Goal: Transaction & Acquisition: Purchase product/service

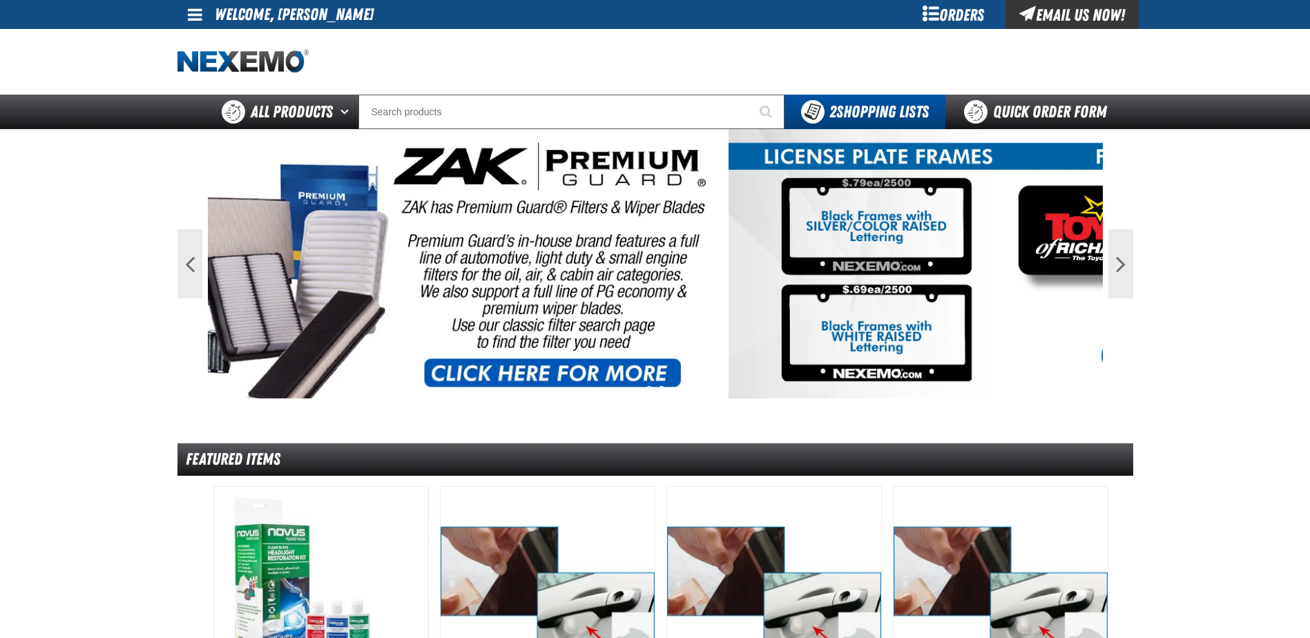
click at [953, 16] on div "Orders" at bounding box center [954, 14] width 104 height 29
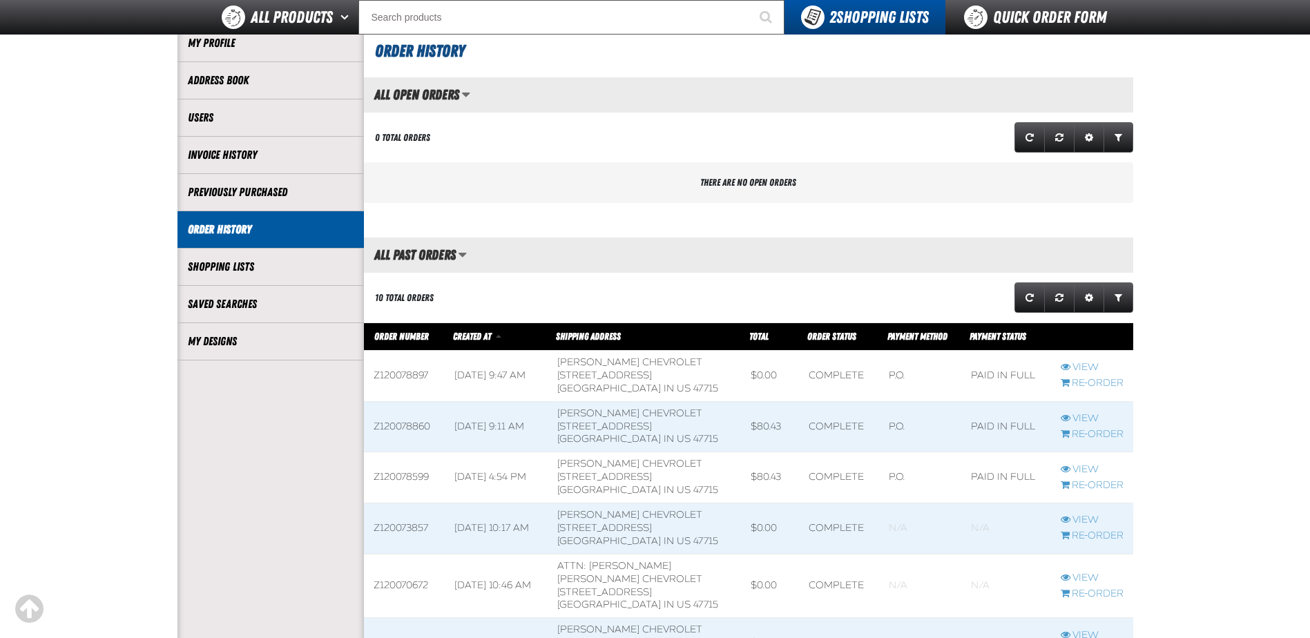
scroll to position [138, 0]
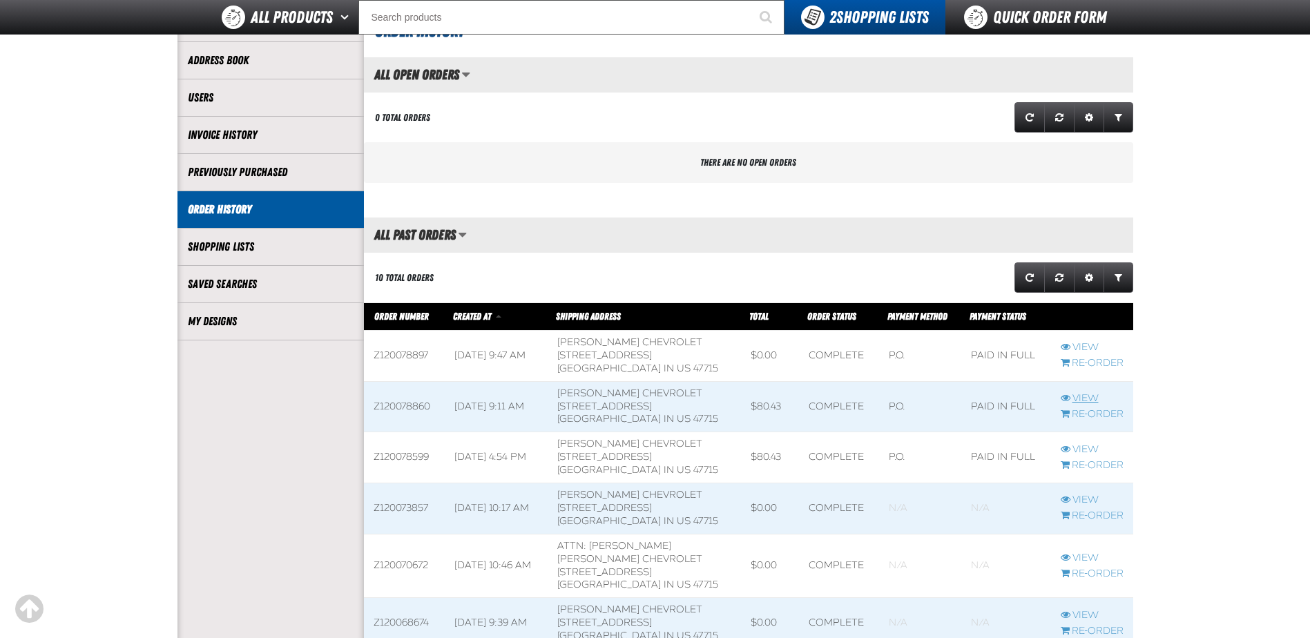
click at [1086, 401] on link "View" at bounding box center [1092, 398] width 63 height 13
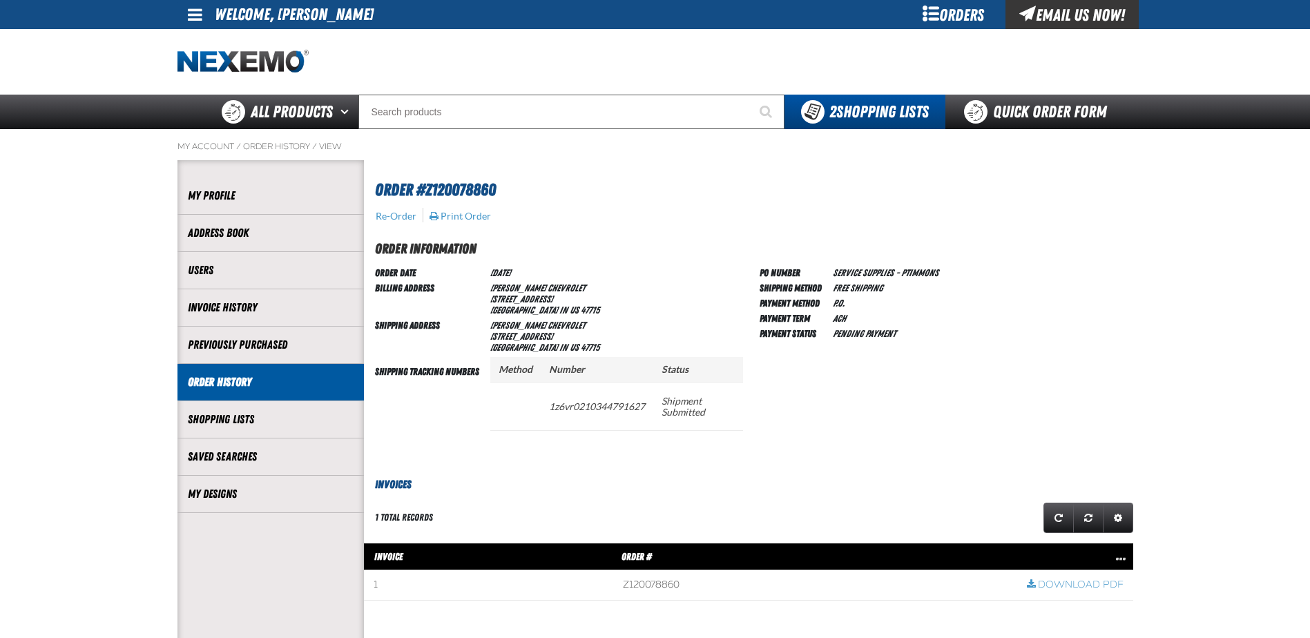
click at [784, 437] on div "PO Number SERVICE SUPPLIES - PTIMMONS Shipping Method Free Shipping Payment Met…" at bounding box center [947, 359] width 374 height 190
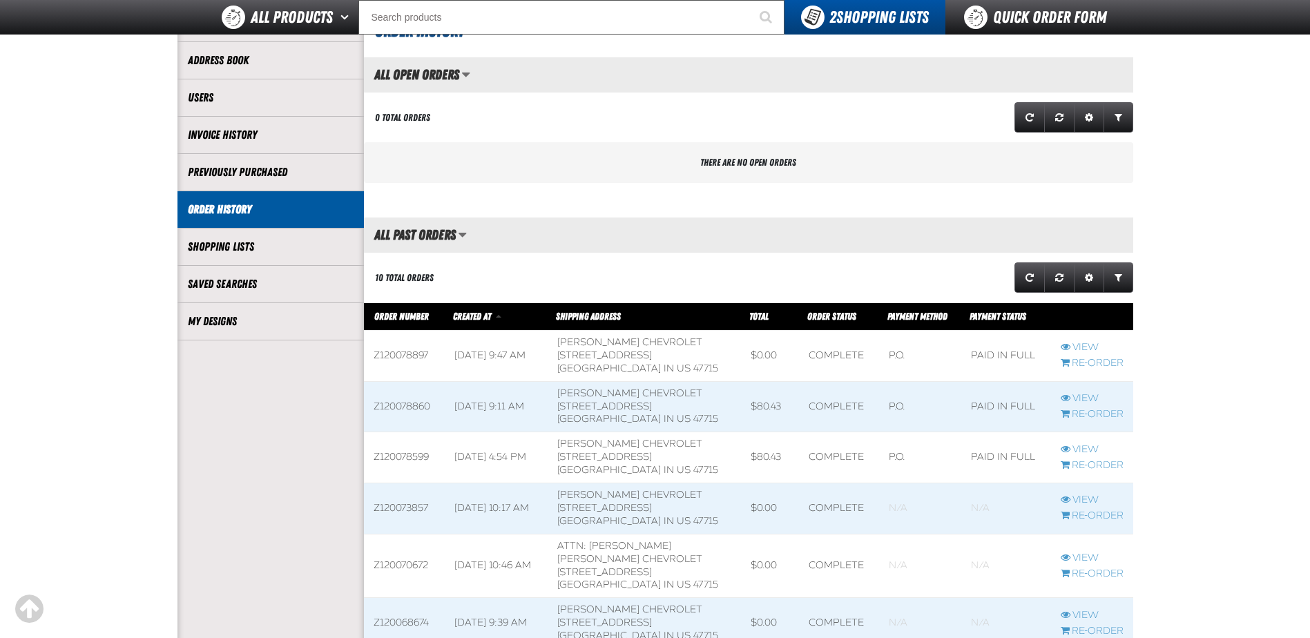
scroll to position [1, 1]
click at [785, 347] on span at bounding box center [770, 356] width 59 height 50
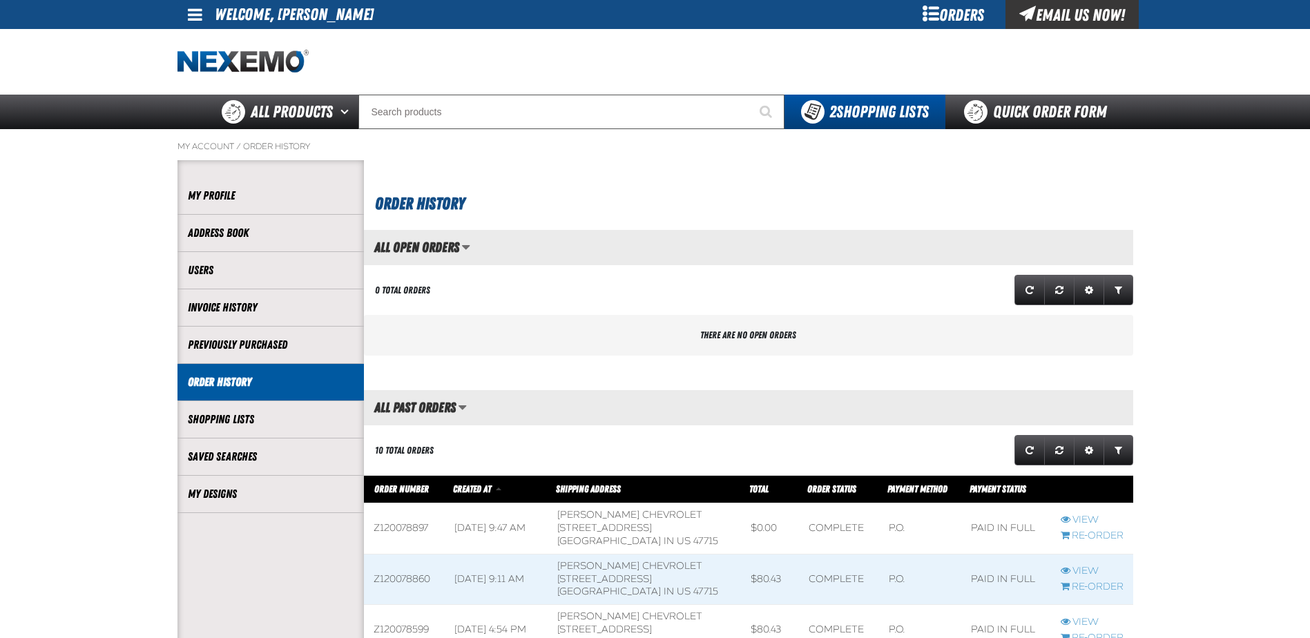
click at [1227, 255] on main "My Account / Order History Account My Profile Address Book" at bounding box center [655, 605] width 1310 height 953
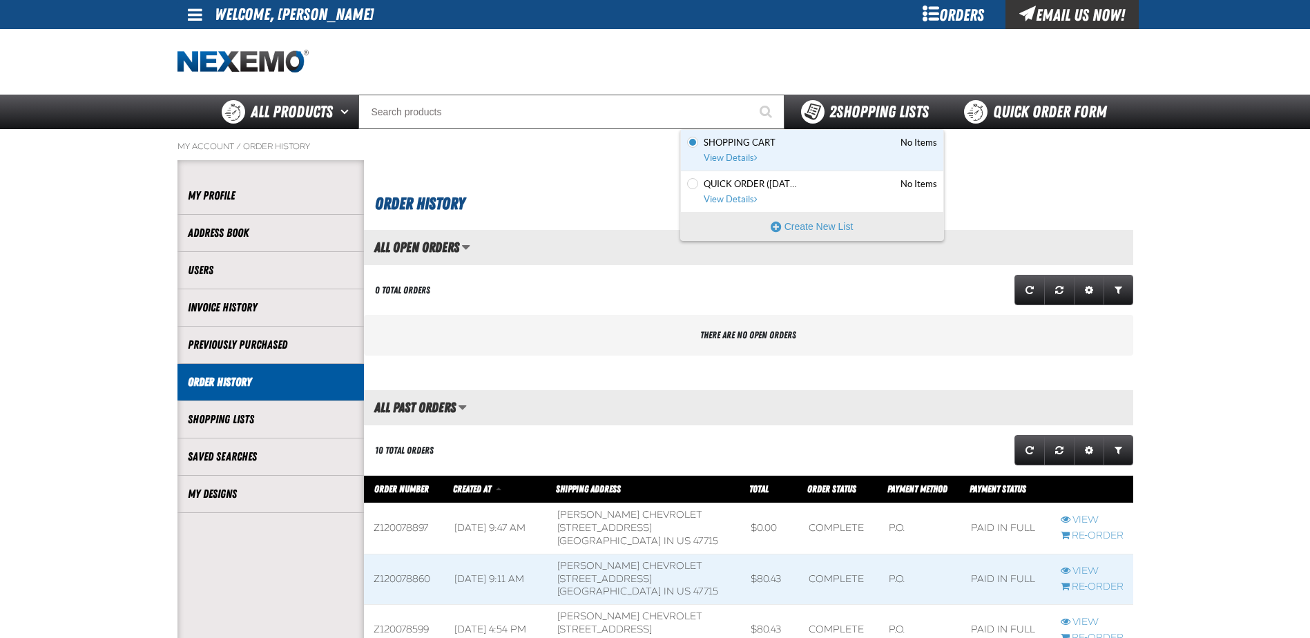
click at [880, 109] on span "2 Shopping Lists" at bounding box center [878, 111] width 99 height 19
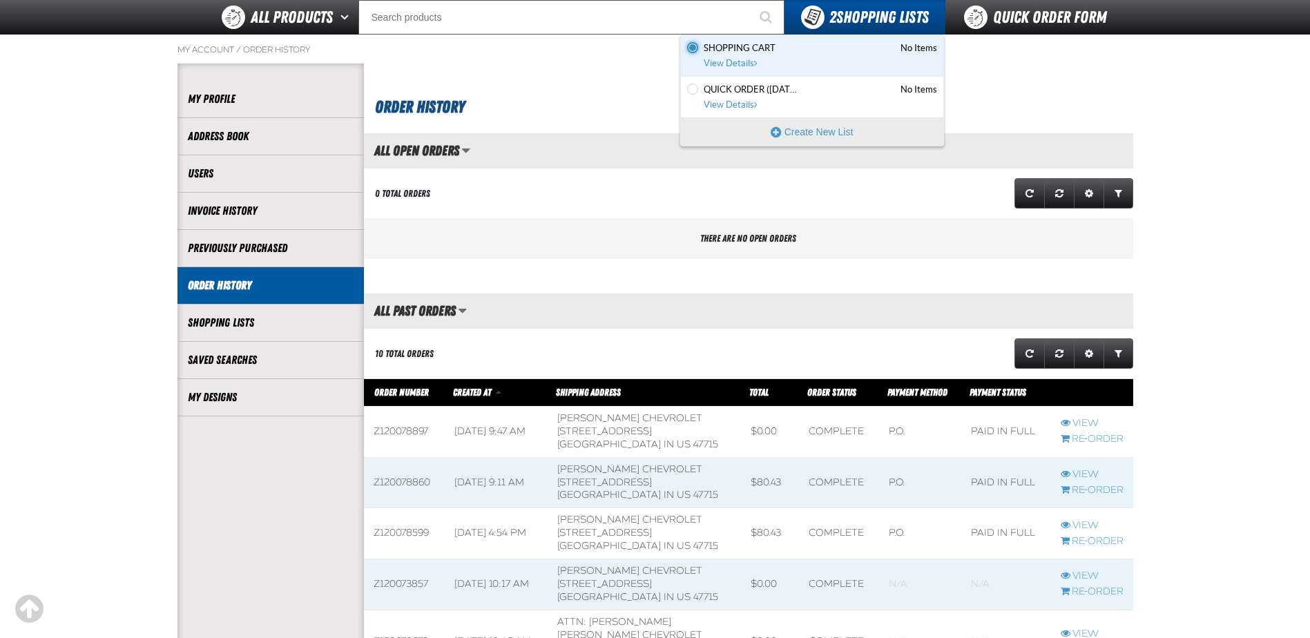
scroll to position [138, 0]
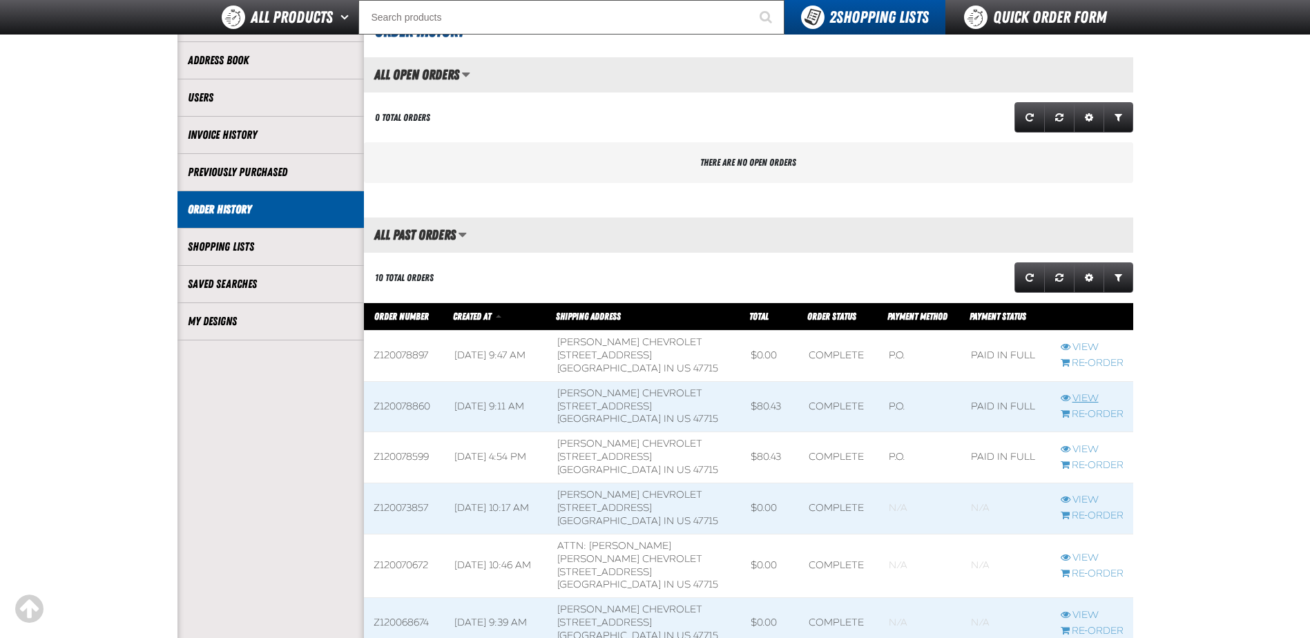
click at [1081, 398] on link "View" at bounding box center [1092, 398] width 63 height 13
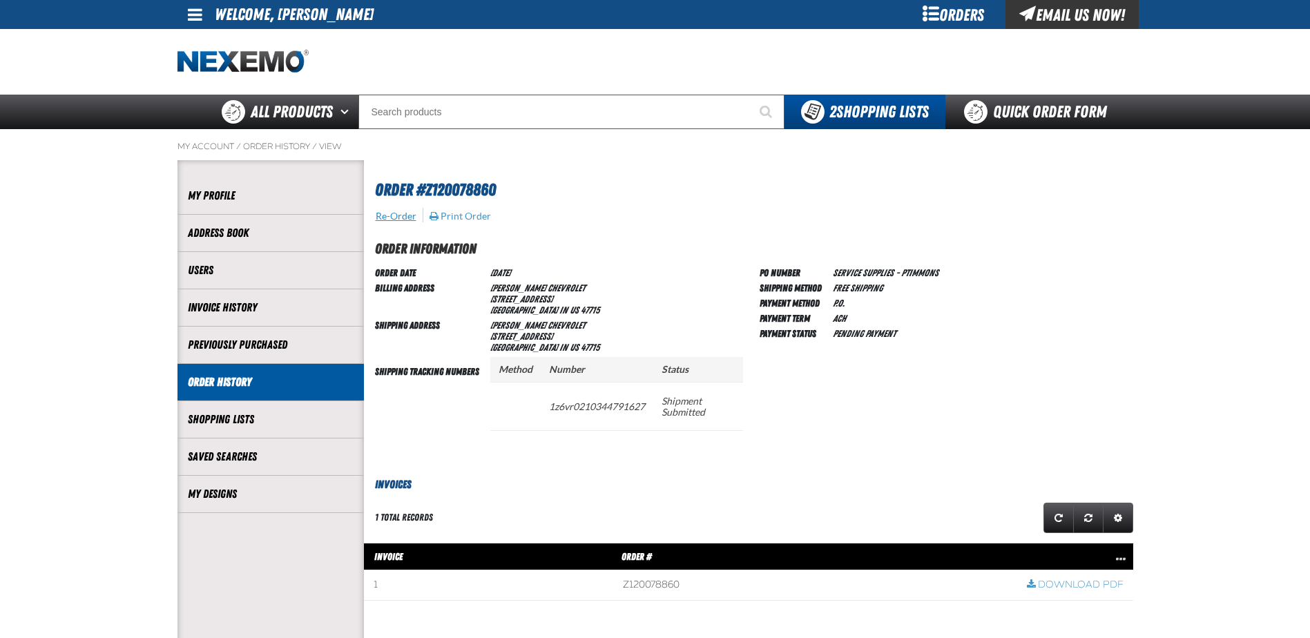
click at [398, 211] on button "Re-Order" at bounding box center [396, 216] width 42 height 12
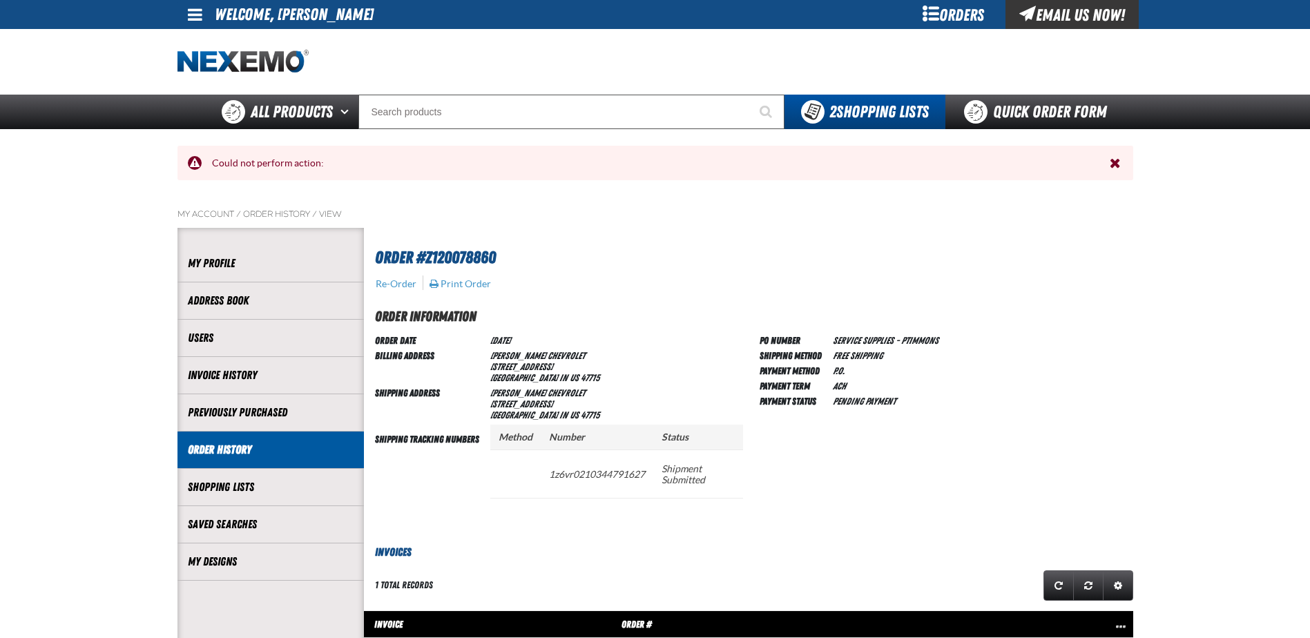
scroll to position [1, 1]
click at [396, 285] on button "Re-Order" at bounding box center [396, 284] width 42 height 12
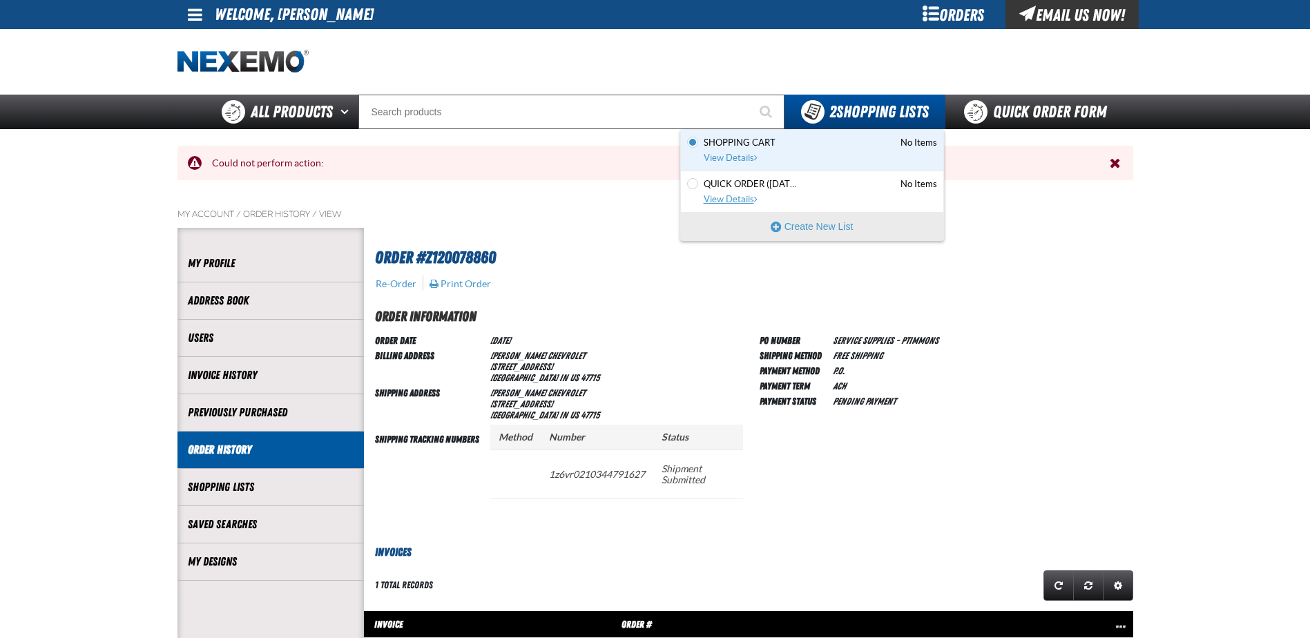
click at [726, 198] on span "View Details" at bounding box center [732, 199] width 56 height 10
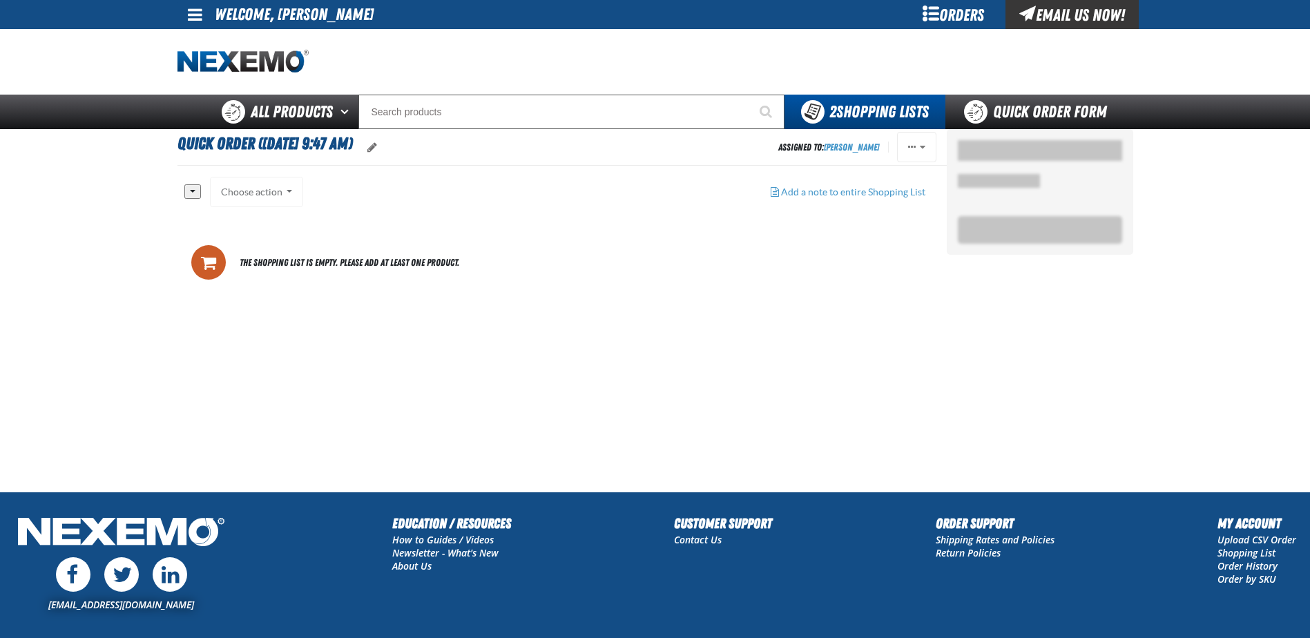
click at [165, 148] on main "Quick Order (9/9/2025, 9:47 AM) Assigned To: Phillip Timmons Reassign Set as De…" at bounding box center [655, 310] width 1310 height 363
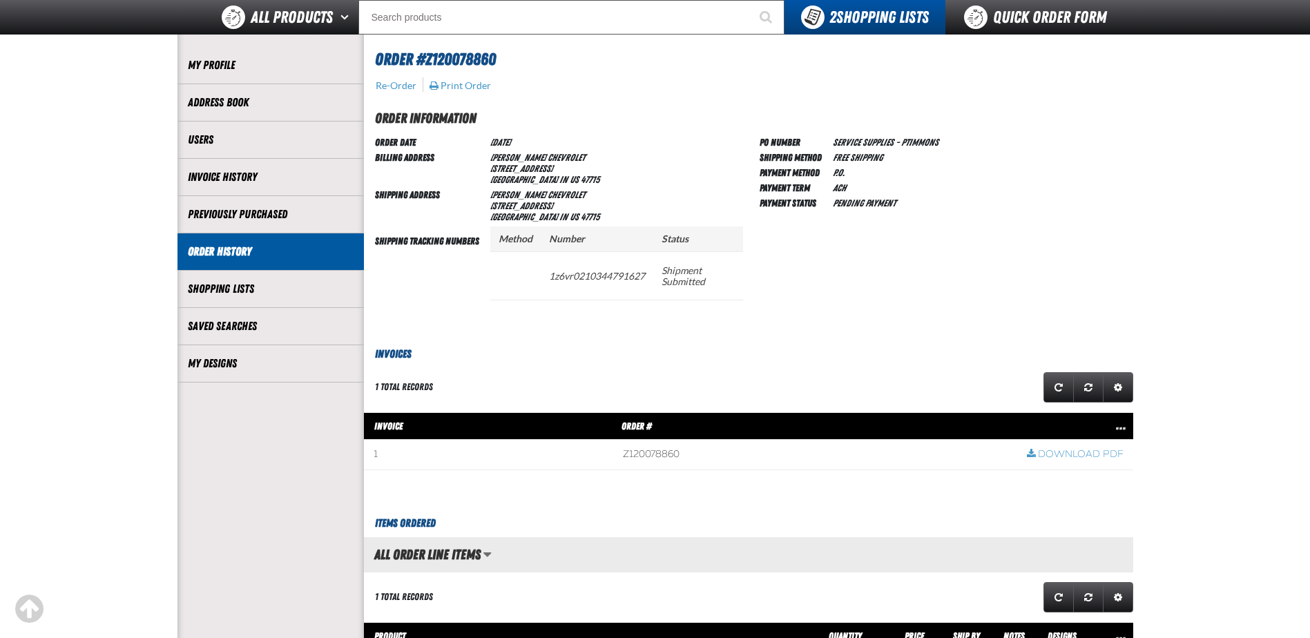
scroll to position [276, 0]
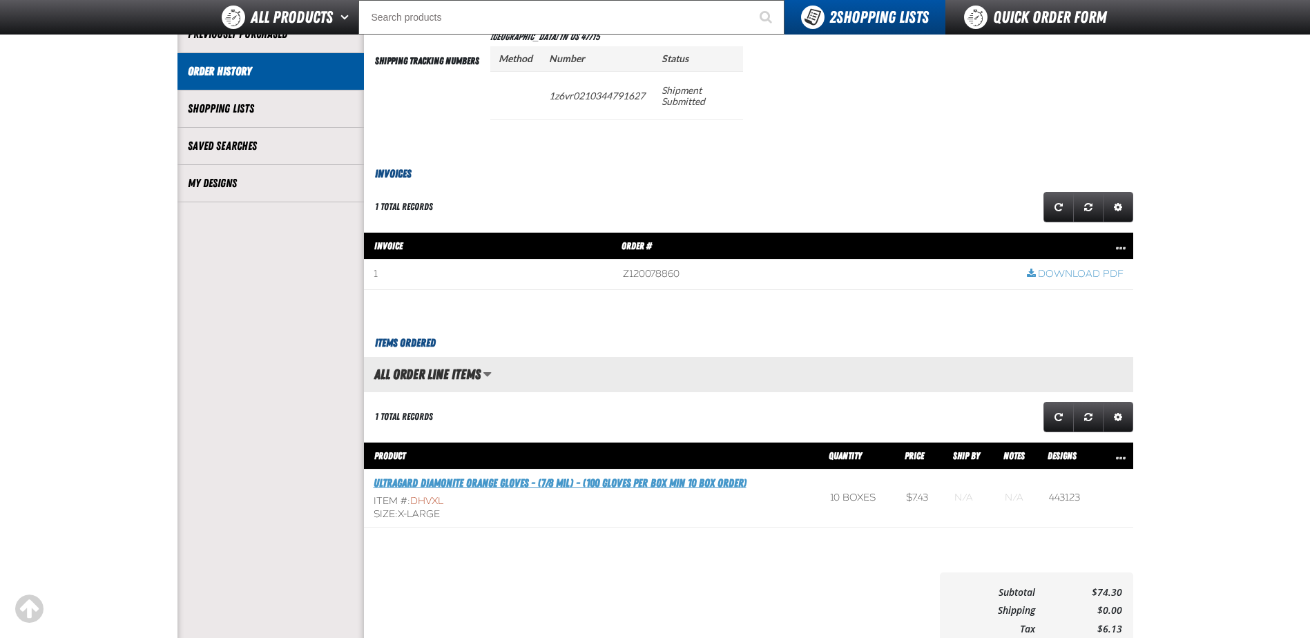
click at [465, 480] on link "Ultragard Diamonite Orange Gloves - (7/8 mil) - (100 gloves per box MIN 10 box …" at bounding box center [560, 482] width 373 height 13
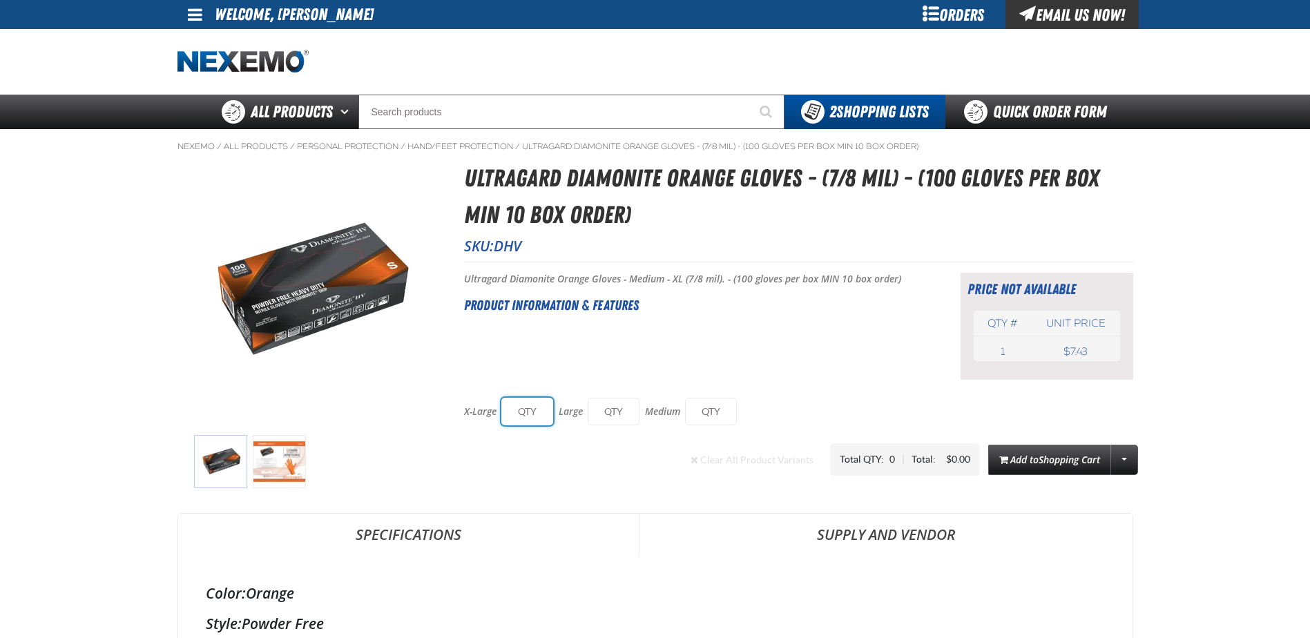
click at [517, 406] on input "text" at bounding box center [527, 412] width 52 height 28
type input "10"
click at [667, 346] on div "Short Description: Ultragard Diamonite Orange Gloves - Medium - XL (7/8 mil). -…" at bounding box center [695, 327] width 462 height 108
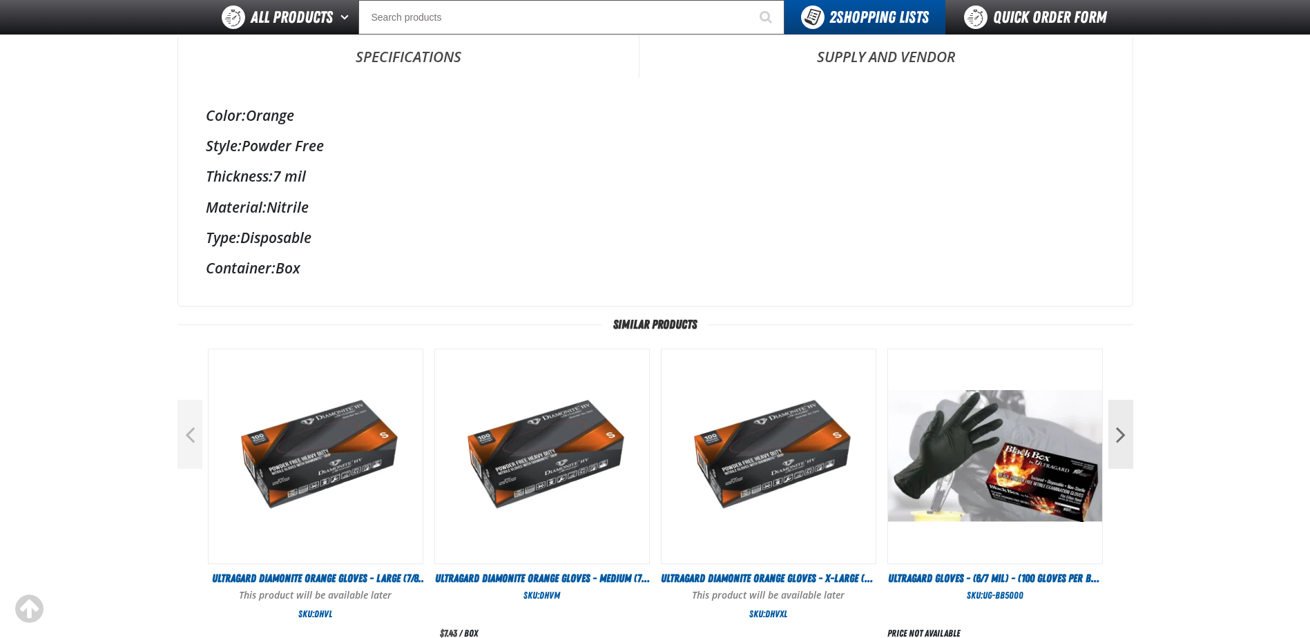
scroll to position [69, 0]
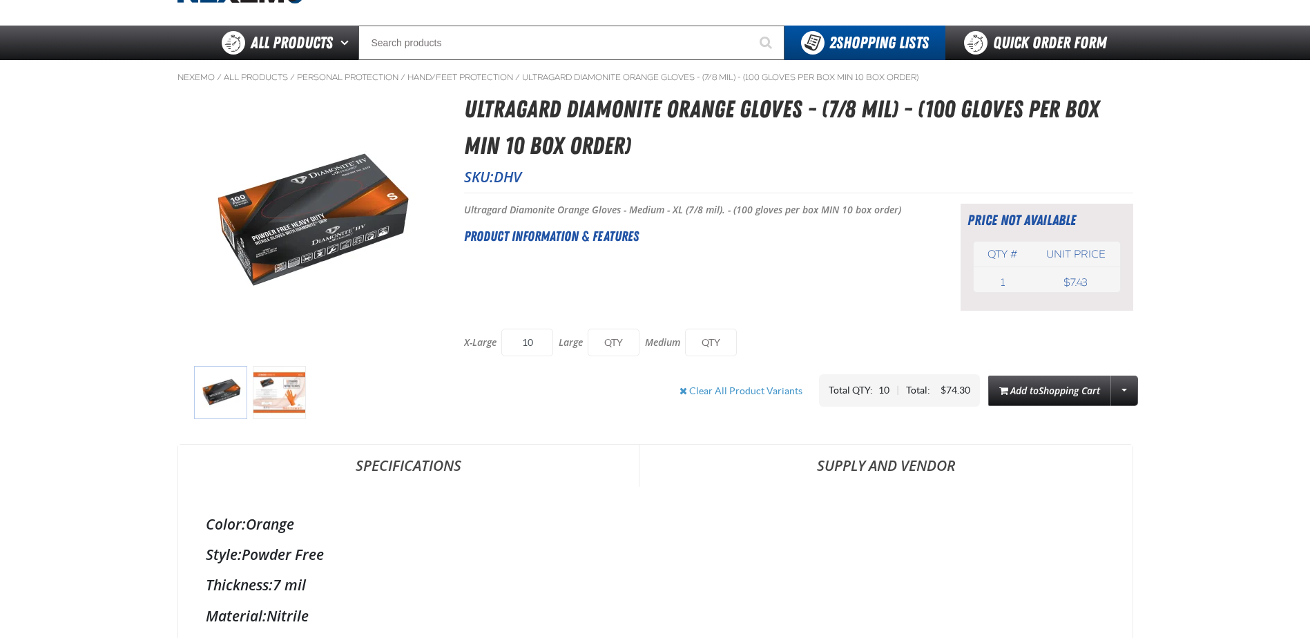
click at [809, 273] on div "Short Description: Ultragard Diamonite Orange Gloves - Medium - XL (7/8 mil). -…" at bounding box center [695, 258] width 462 height 108
click at [806, 255] on div "Short Description: Ultragard Diamonite Orange Gloves - Medium - XL (7/8 mil). -…" at bounding box center [695, 258] width 462 height 108
click at [861, 296] on div "Short Description: Ultragard Diamonite Orange Gloves - Medium - XL (7/8 mil). -…" at bounding box center [695, 258] width 462 height 108
click at [2, 196] on main "Nexemo / All Products / / / DHV 1" at bounding box center [655, 607] width 1310 height 1094
click at [778, 262] on div "Short Description: Ultragard Diamonite Orange Gloves - Medium - XL (7/8 mil). -…" at bounding box center [695, 258] width 462 height 108
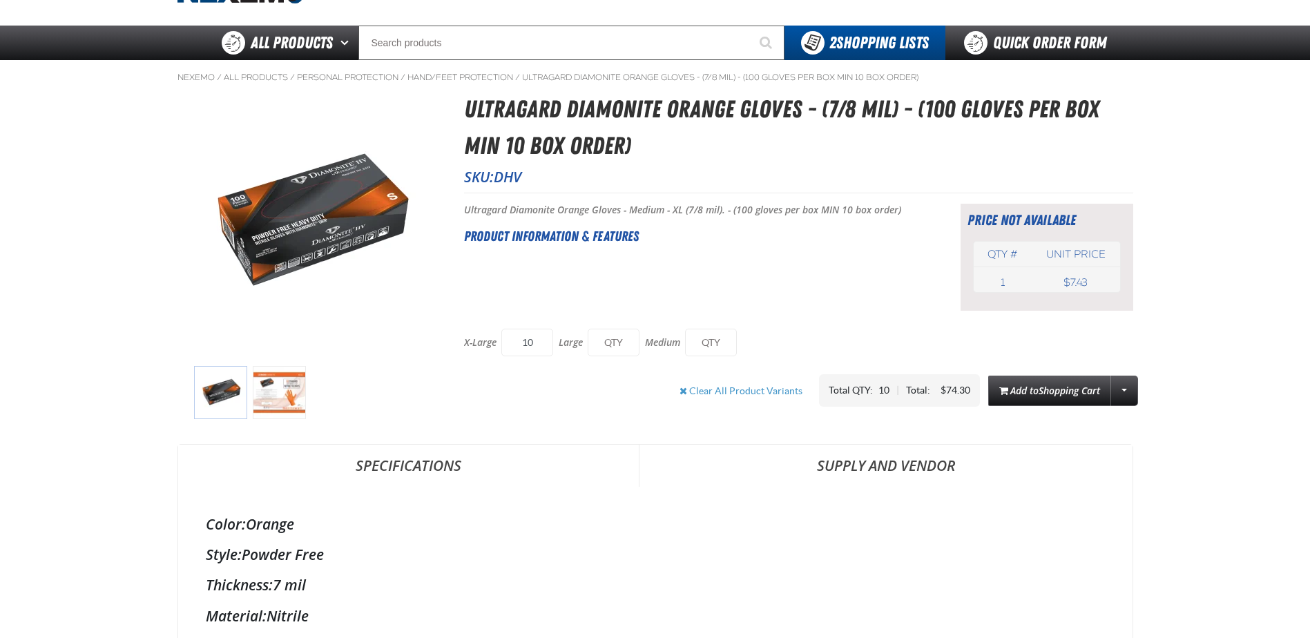
click at [835, 293] on div "Short Description: Ultragard Diamonite Orange Gloves - Medium - XL (7/8 mil). -…" at bounding box center [695, 258] width 462 height 108
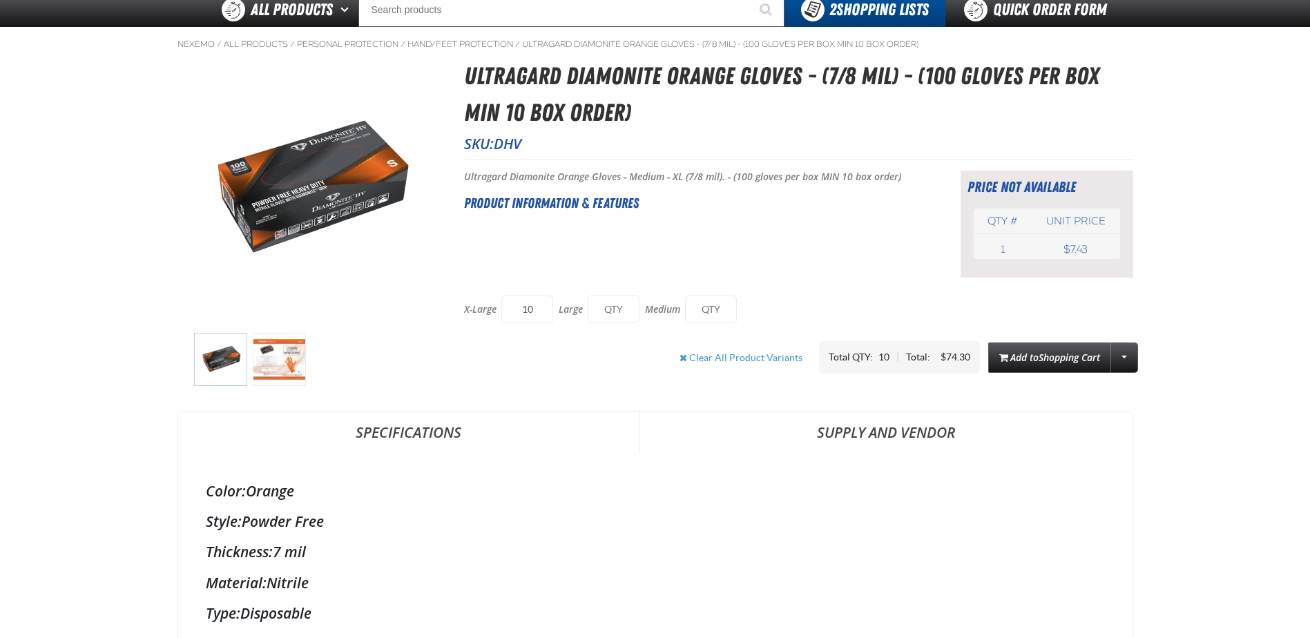
scroll to position [0, 0]
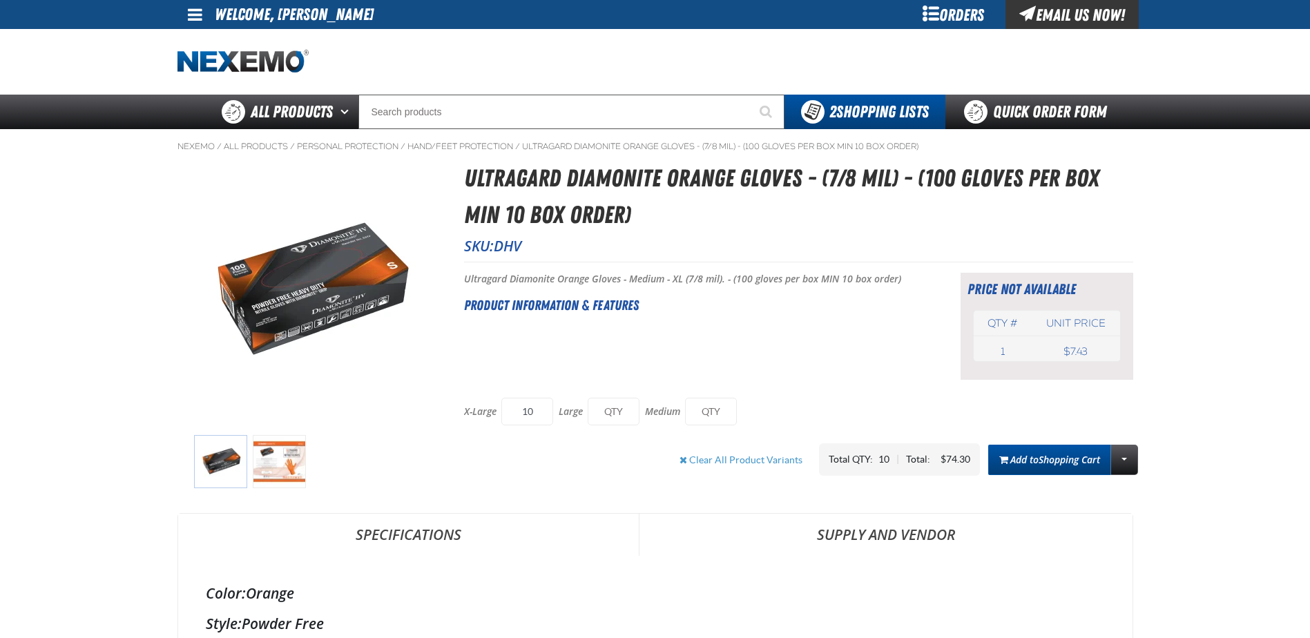
click at [1063, 470] on button "Add to Shopping Cart" at bounding box center [1049, 460] width 123 height 30
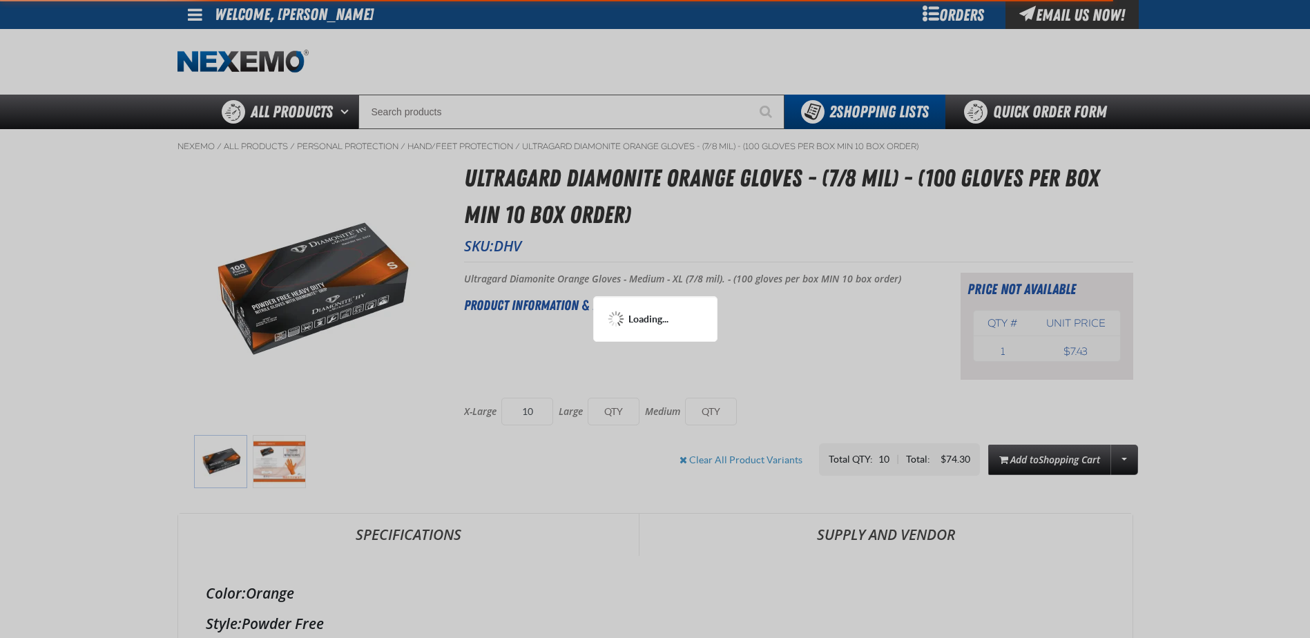
type input "10"
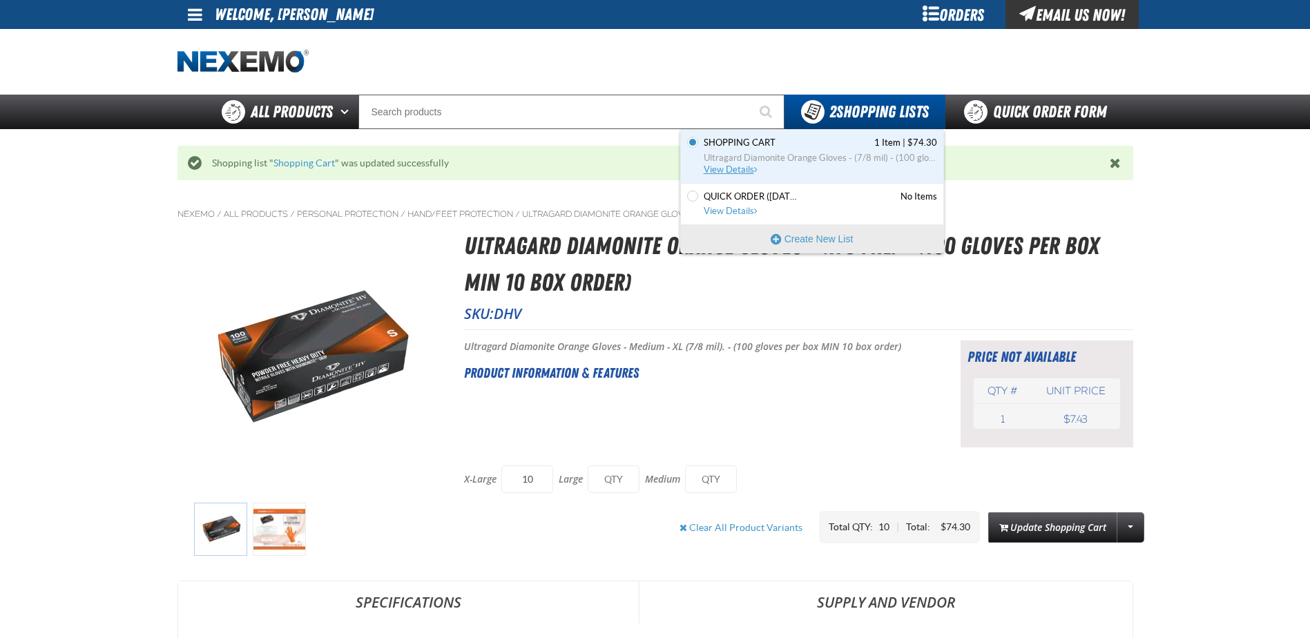
click at [847, 161] on span "Ultragard Diamonite Orange Gloves - (7/8 mil) - (100 gloves per box MIN 10 box …" at bounding box center [820, 158] width 233 height 12
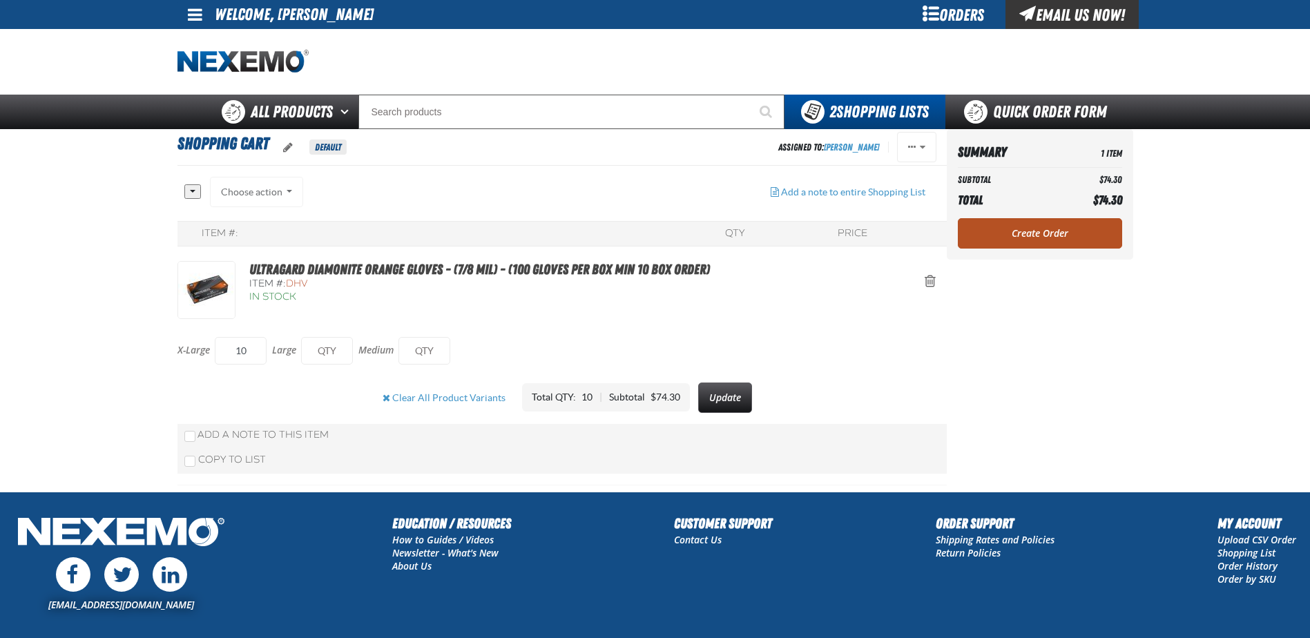
click at [1105, 240] on link "Create Order" at bounding box center [1040, 233] width 164 height 30
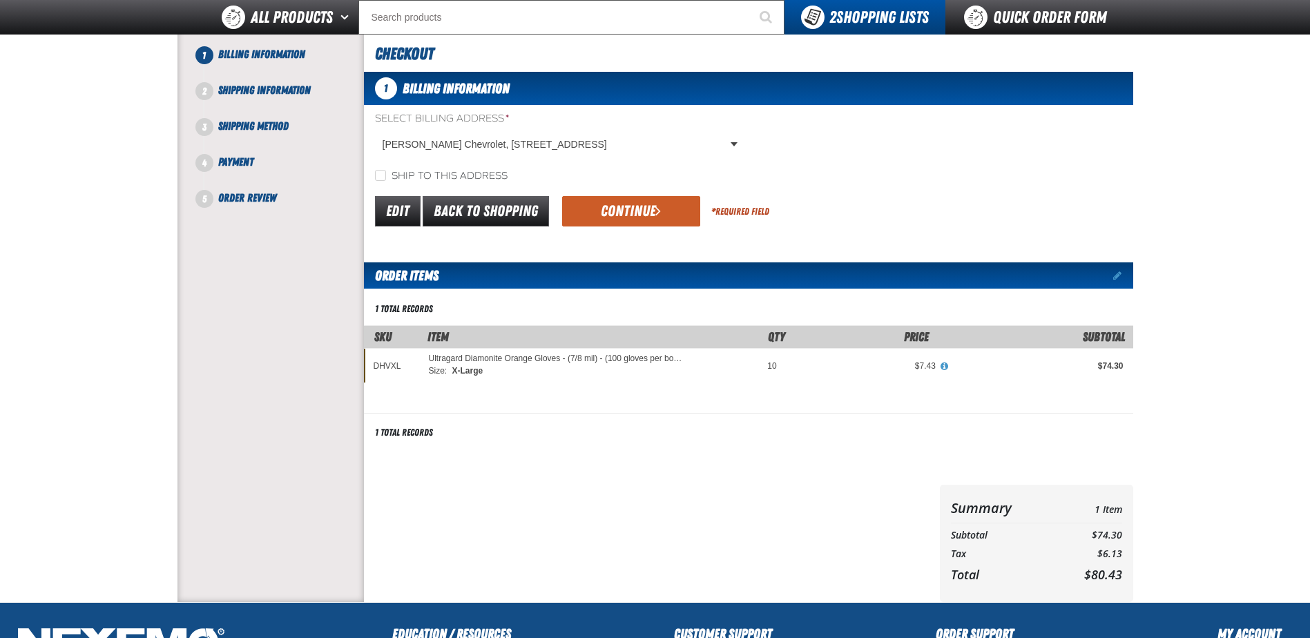
scroll to position [69, 0]
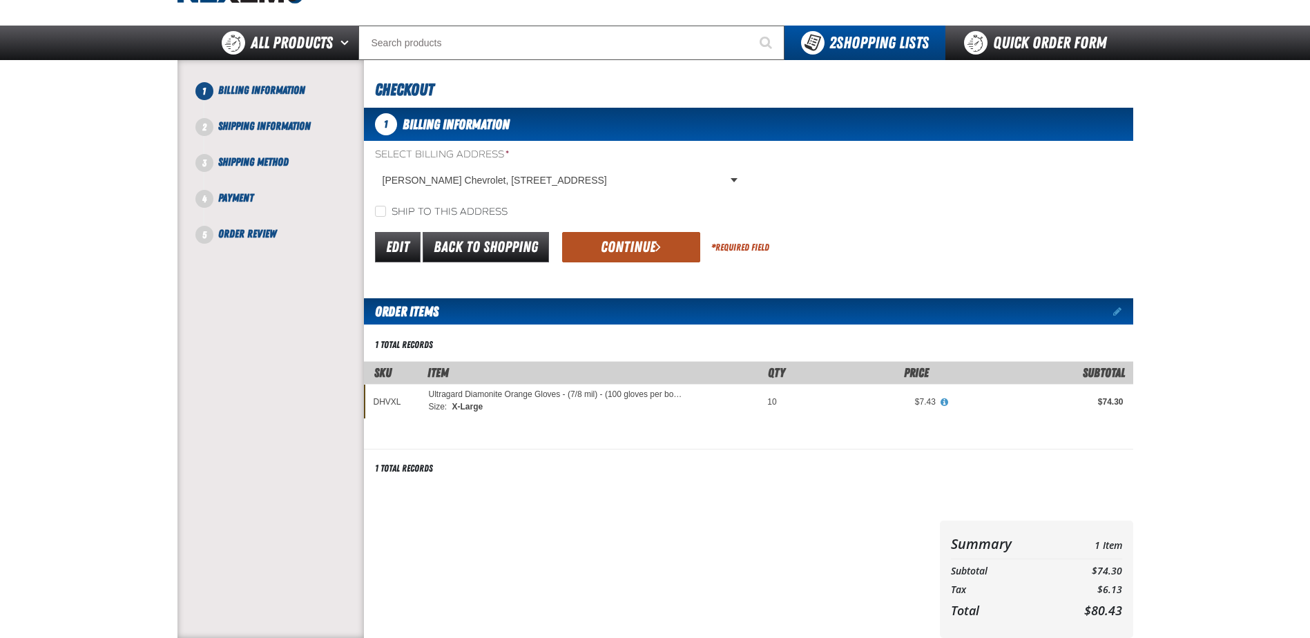
click at [640, 259] on button "Continue" at bounding box center [631, 247] width 138 height 30
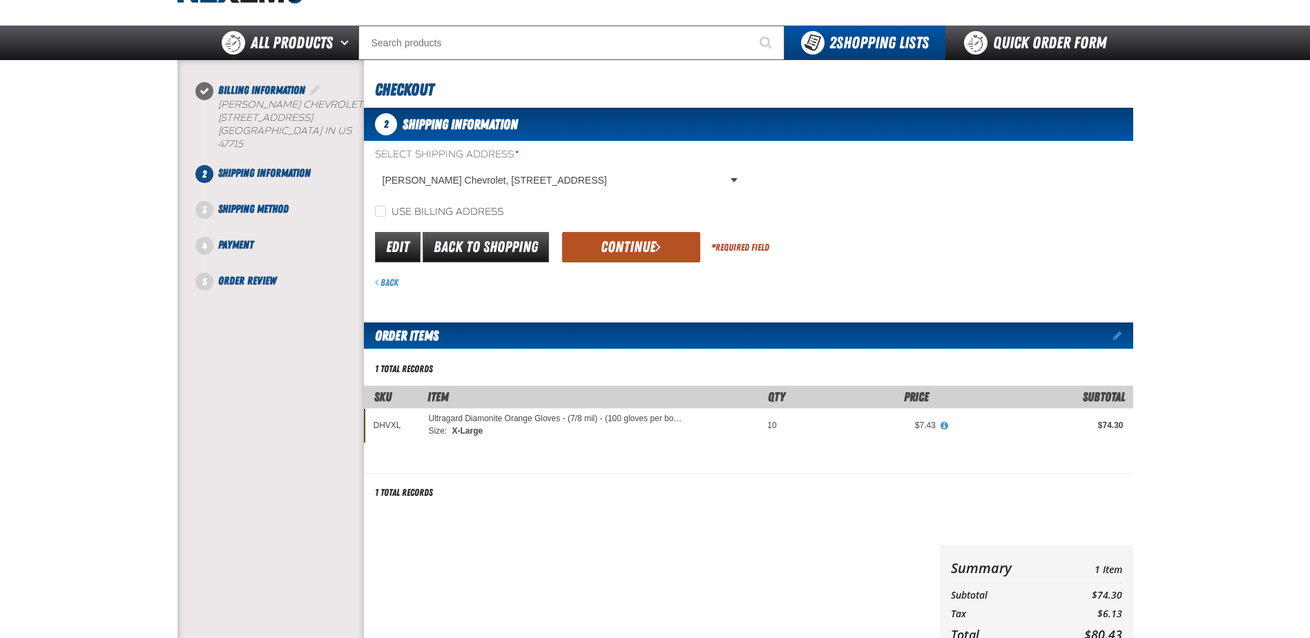
click at [641, 258] on button "Continue" at bounding box center [631, 247] width 138 height 30
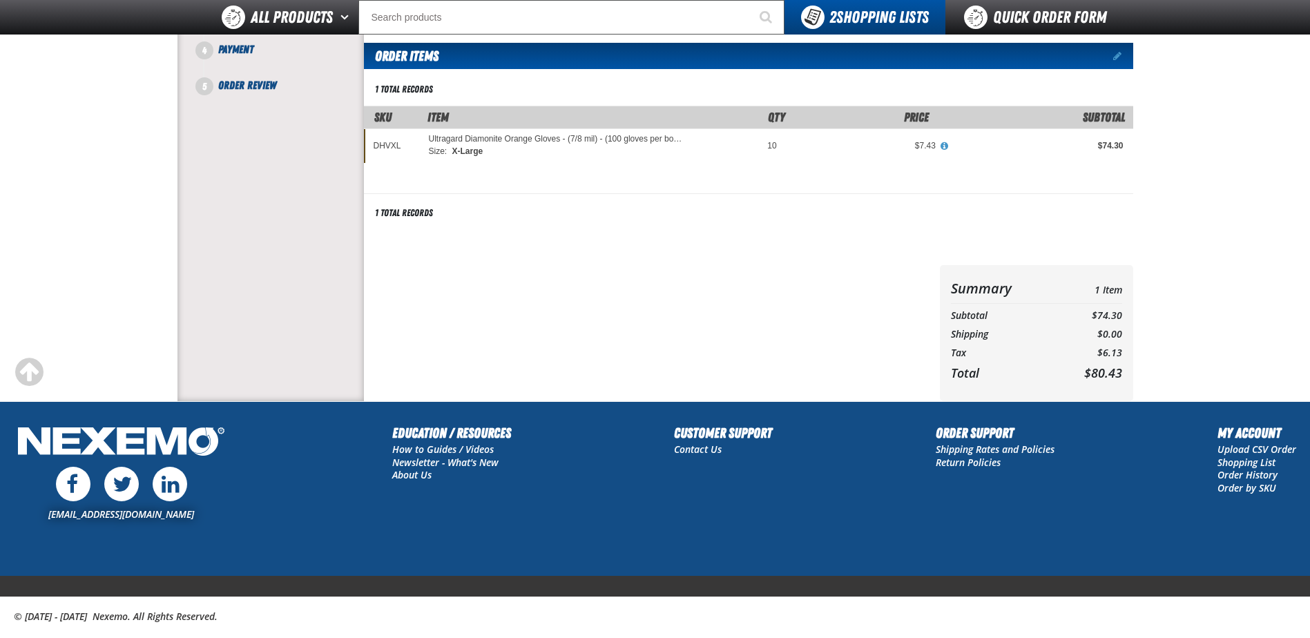
scroll to position [0, 0]
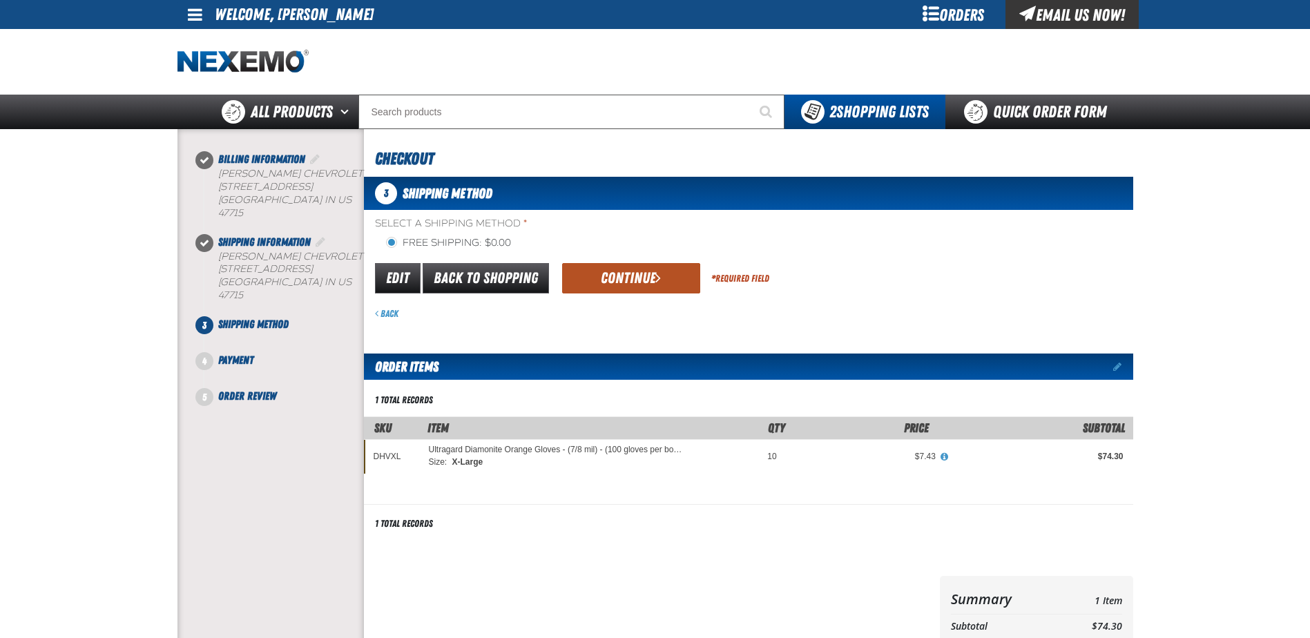
click at [626, 265] on button "Continue" at bounding box center [631, 278] width 138 height 30
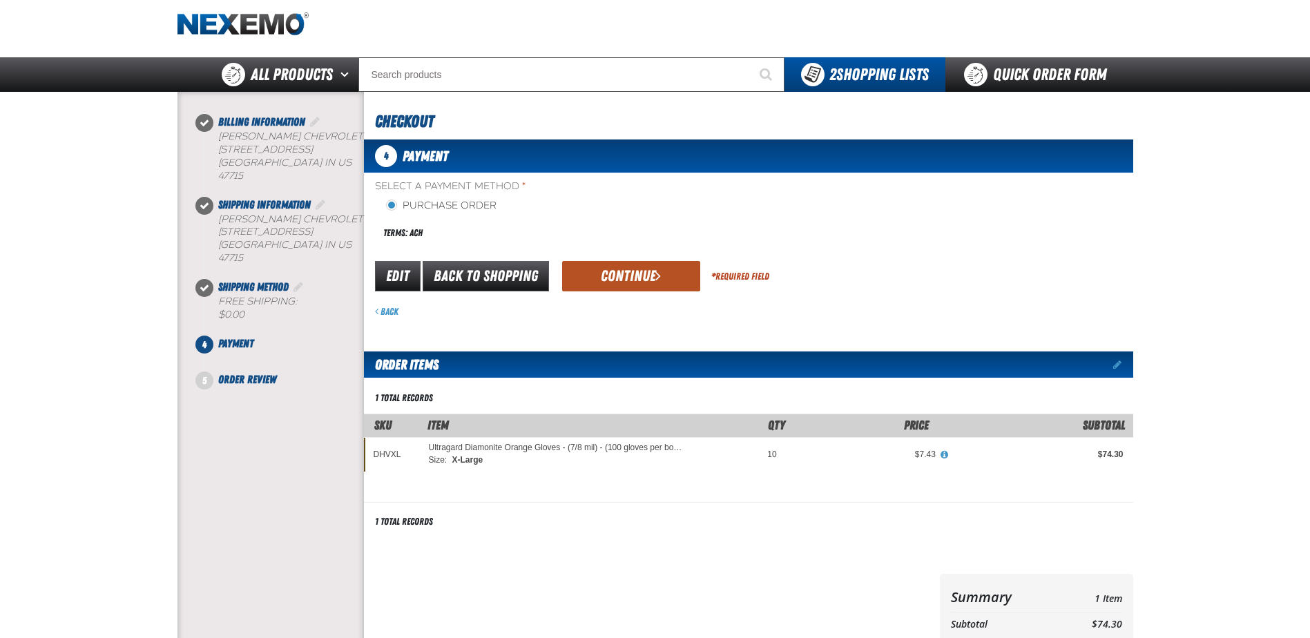
scroll to position [69, 0]
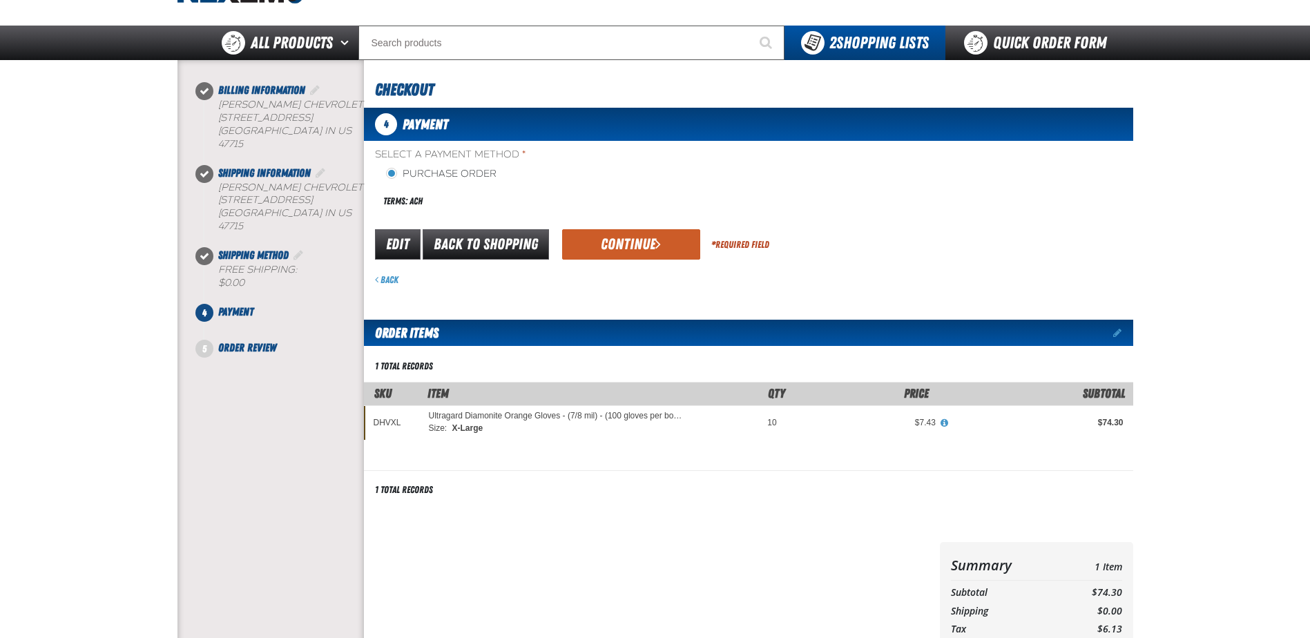
click at [648, 255] on button "Continue" at bounding box center [631, 244] width 138 height 30
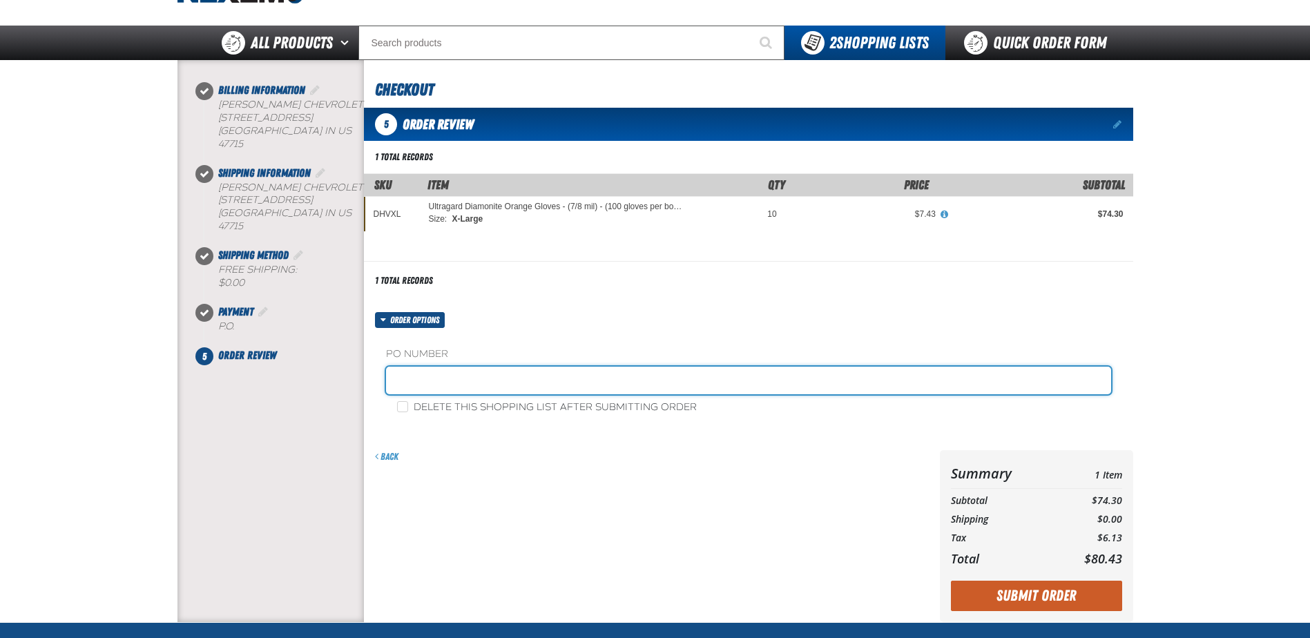
click at [599, 391] on input "text" at bounding box center [748, 381] width 725 height 28
type input "SER"
click at [951, 581] on button "Submit Order" at bounding box center [1036, 596] width 171 height 30
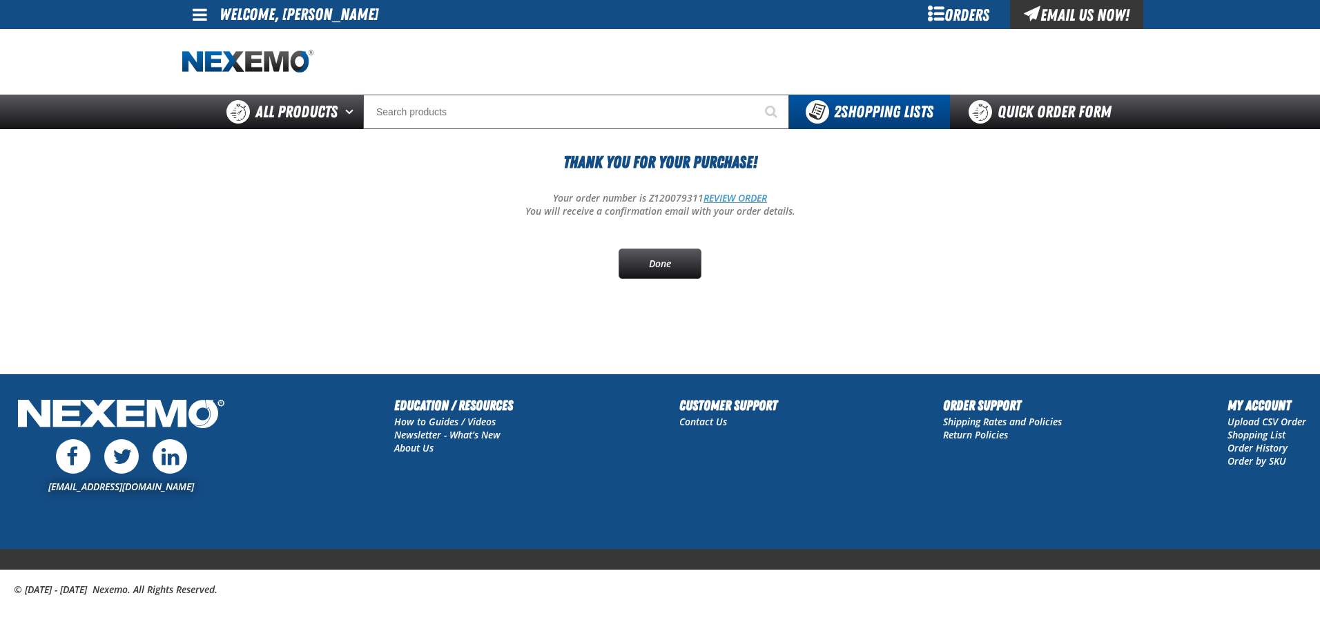
click at [757, 200] on link "REVIEW ORDER" at bounding box center [736, 197] width 64 height 13
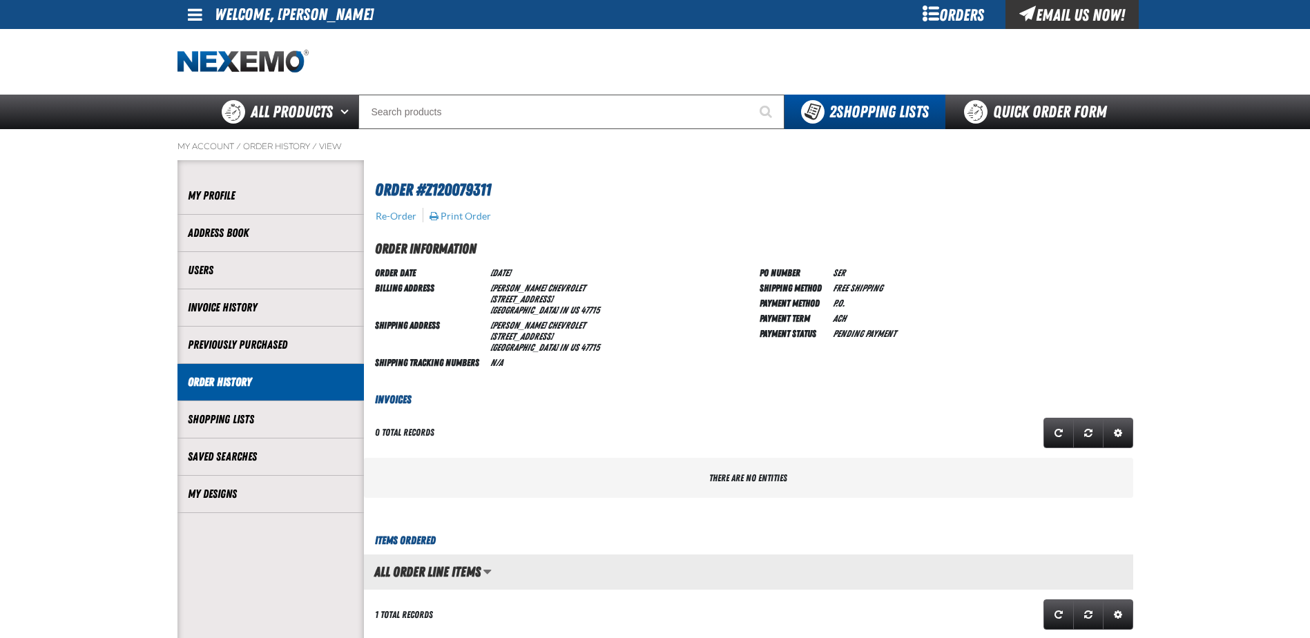
scroll to position [1, 1]
click at [462, 216] on button "Print Order" at bounding box center [460, 216] width 63 height 12
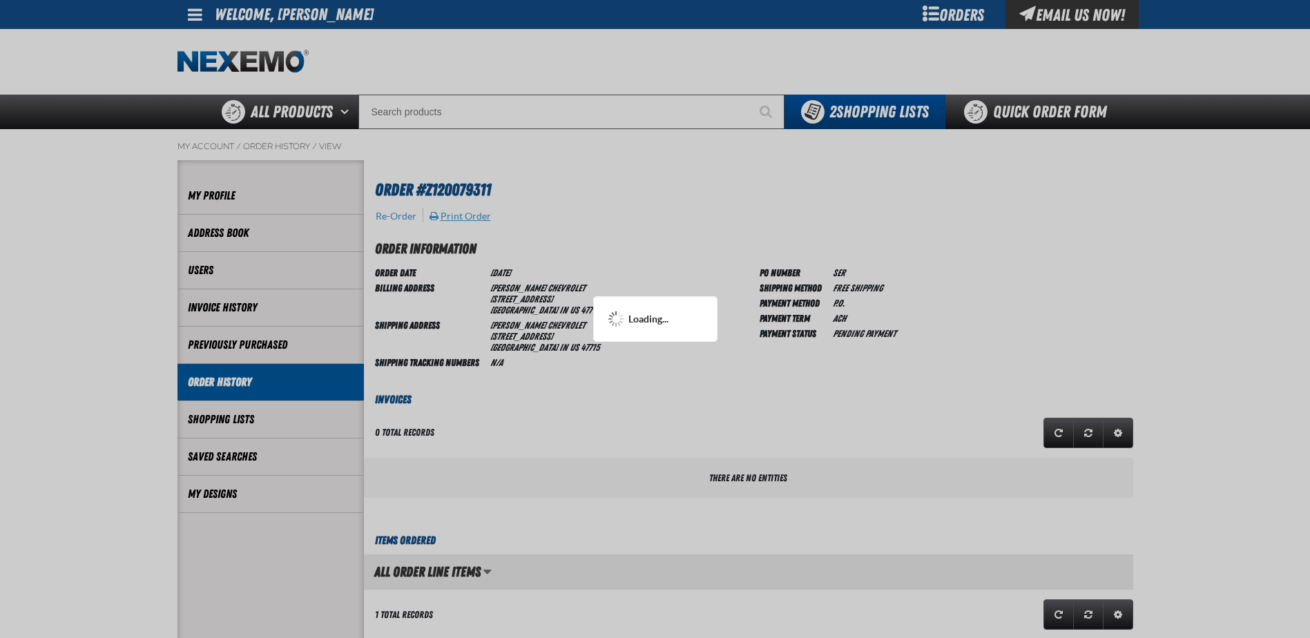
scroll to position [0, 0]
click at [647, 167] on div at bounding box center [655, 319] width 1310 height 638
click at [744, 346] on div at bounding box center [655, 319] width 1310 height 638
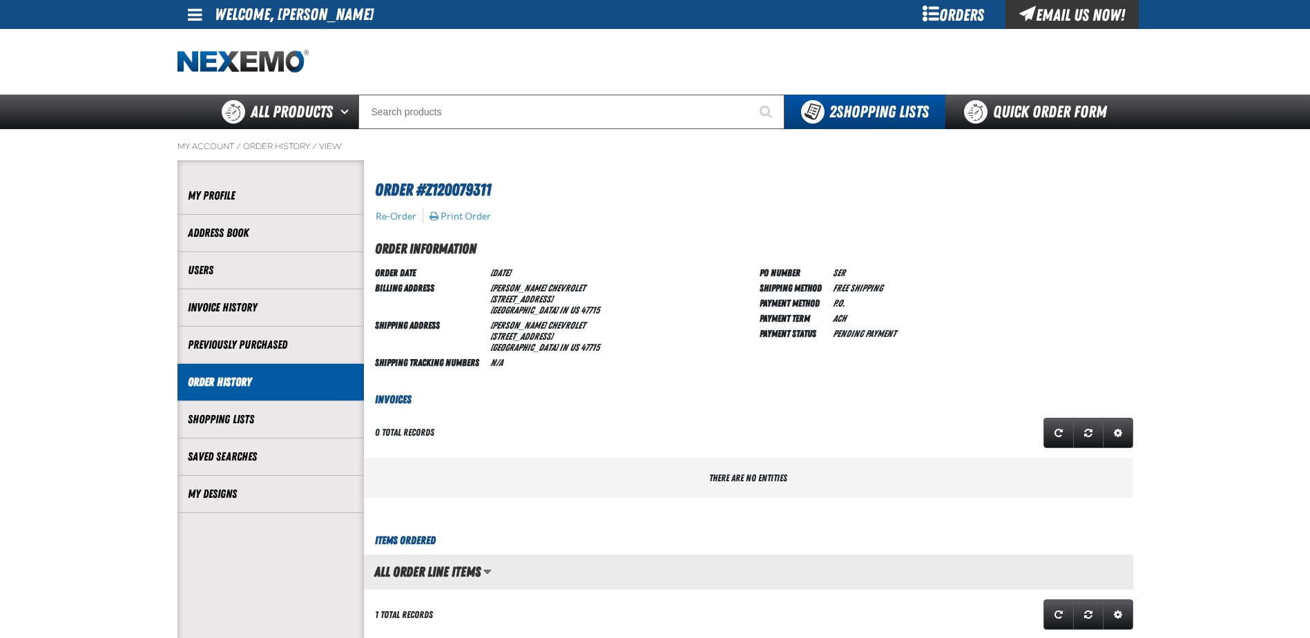
scroll to position [1, 1]
click at [471, 215] on button "Print Order" at bounding box center [460, 216] width 63 height 12
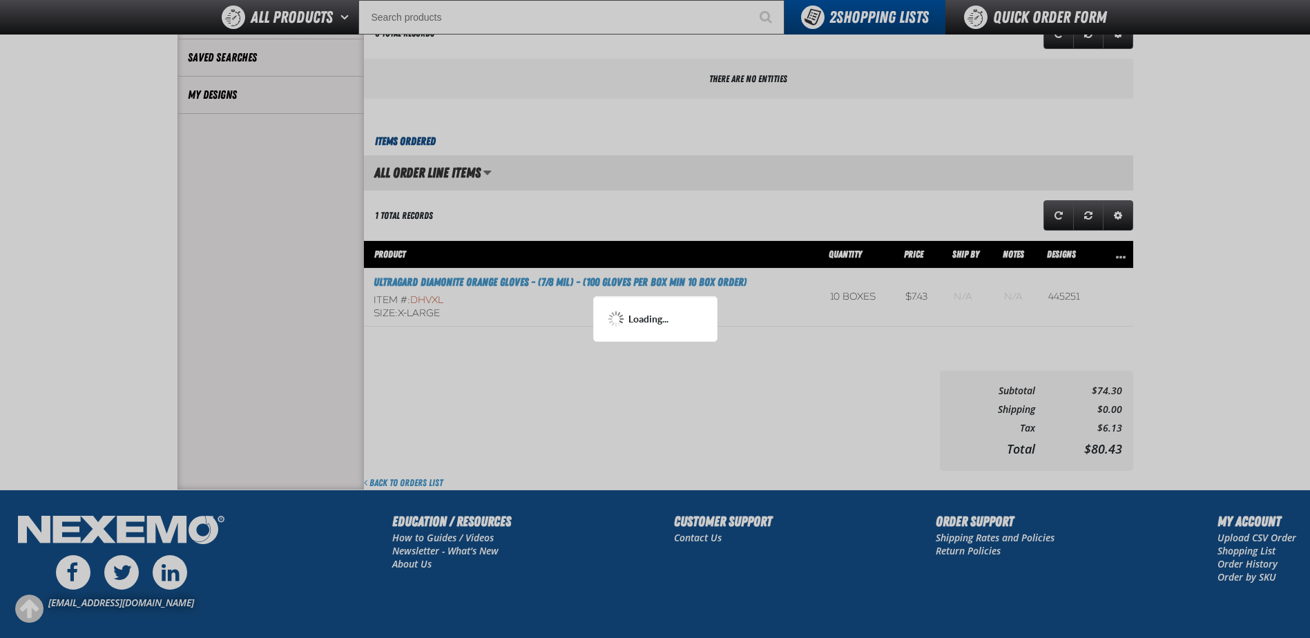
scroll to position [35, 0]
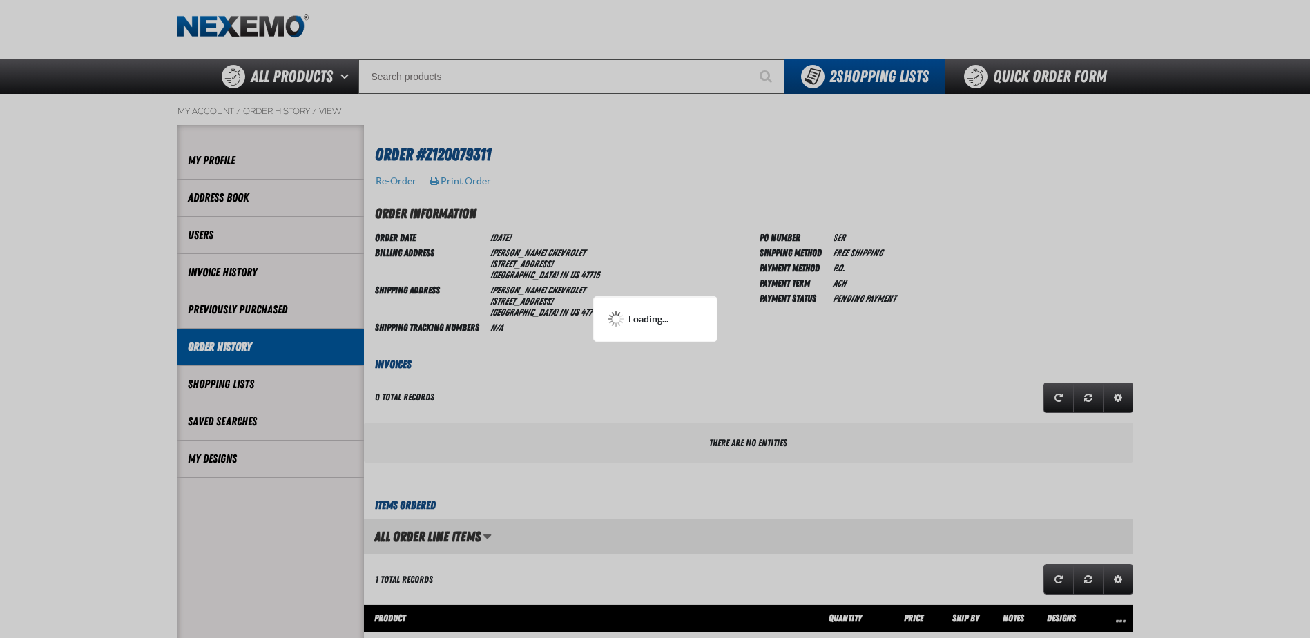
click at [854, 296] on div at bounding box center [655, 319] width 1310 height 638
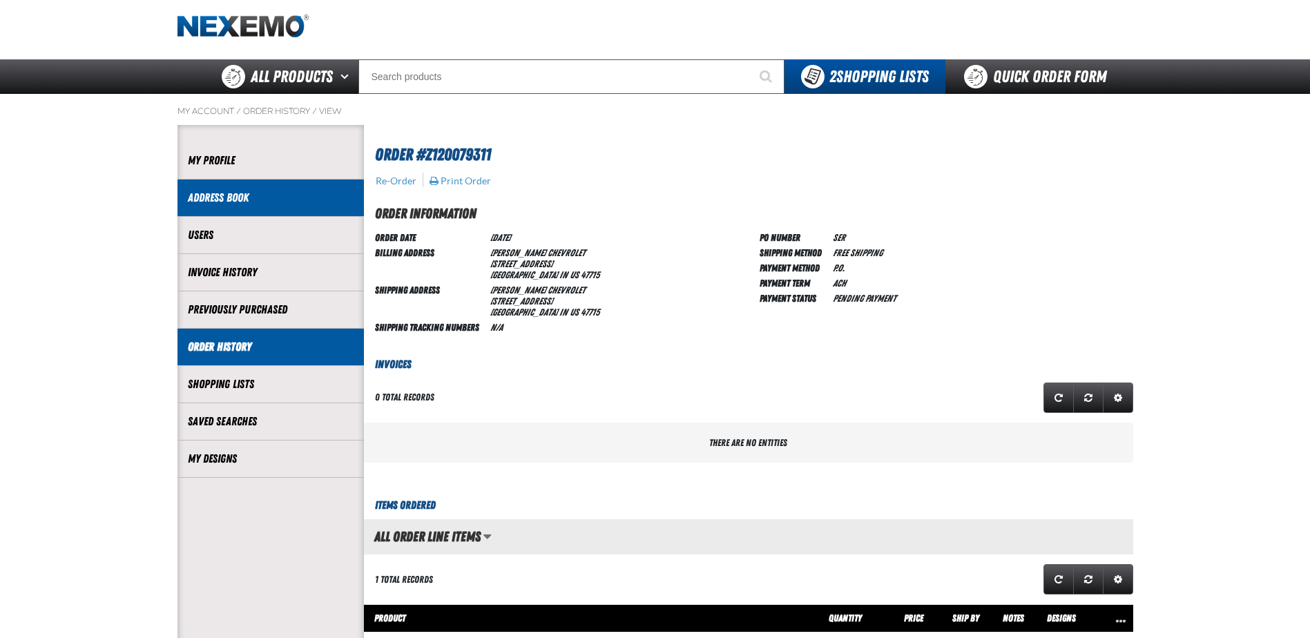
scroll to position [1, 1]
click at [234, 345] on link "Order History" at bounding box center [271, 347] width 166 height 16
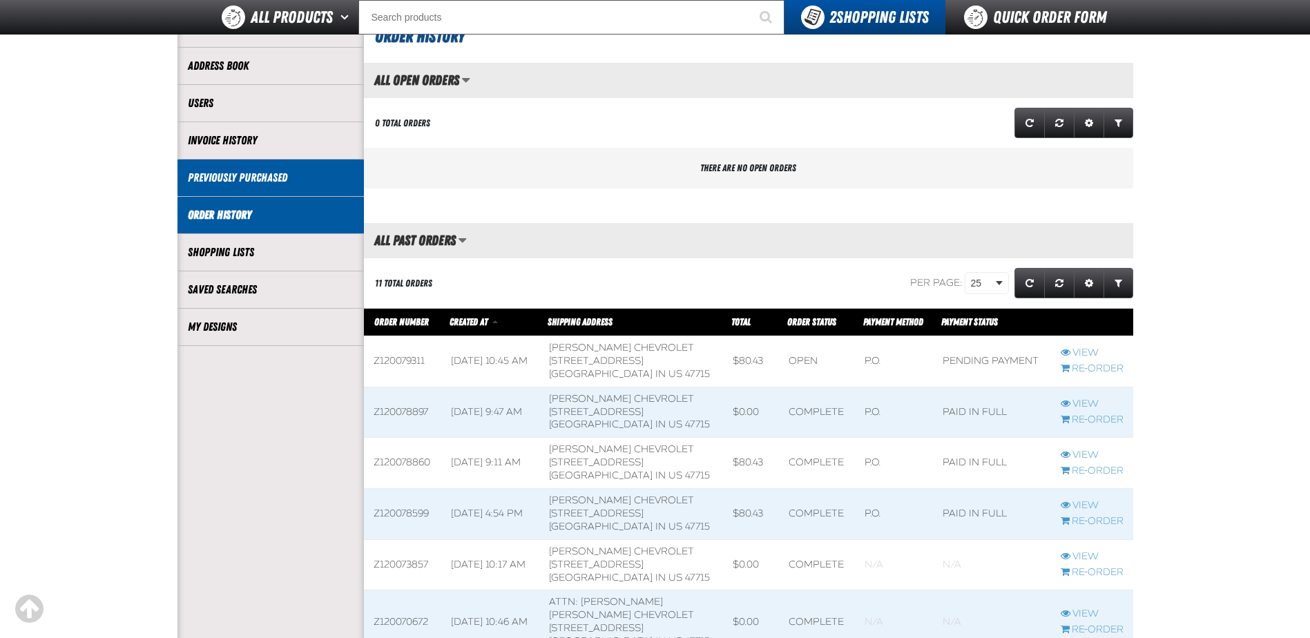
scroll to position [138, 0]
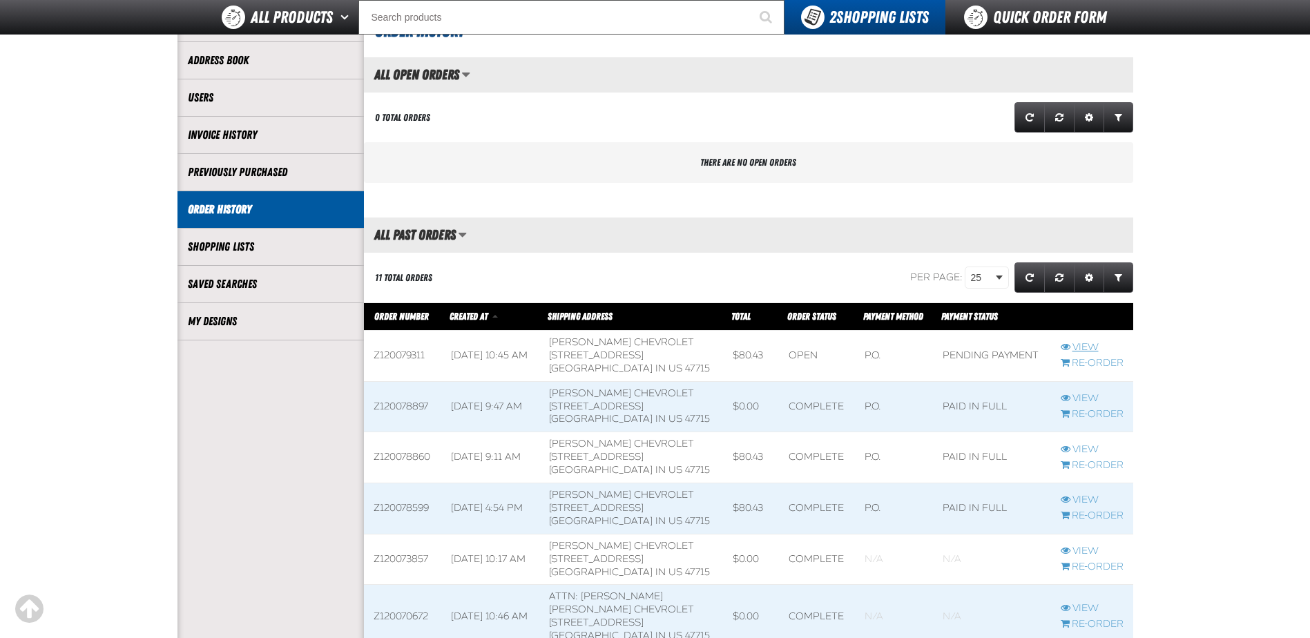
click at [1091, 349] on link "View" at bounding box center [1092, 347] width 63 height 13
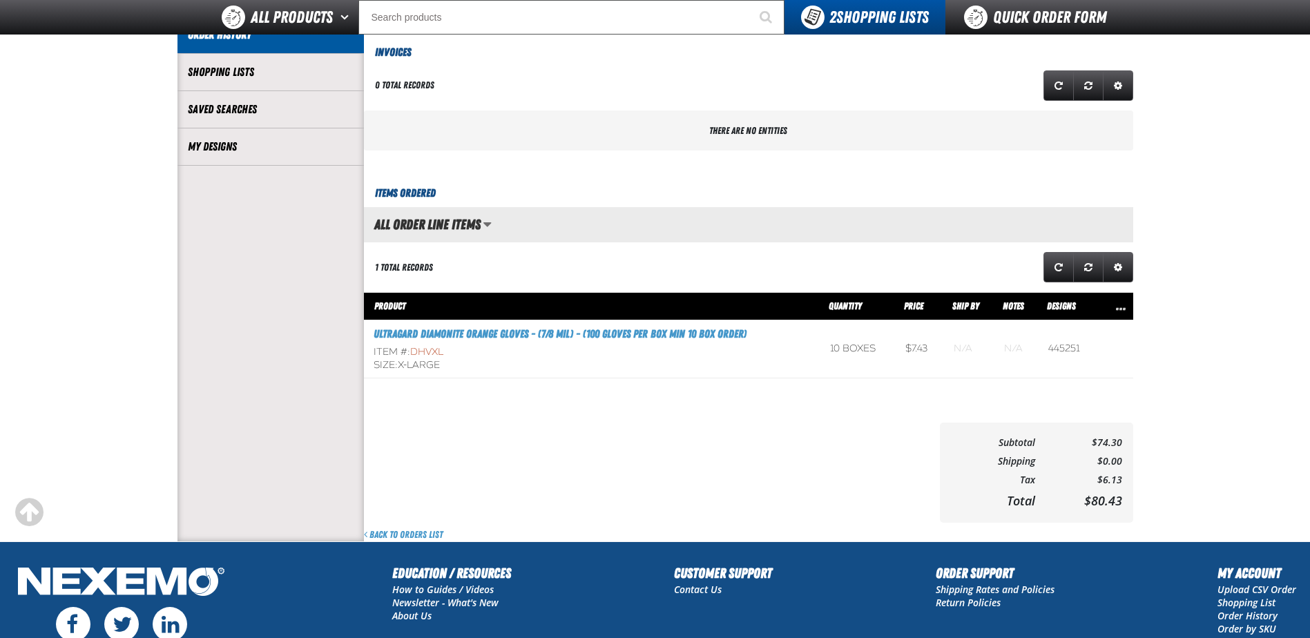
scroll to position [1, 1]
click at [126, 251] on main "My Account / Order History / View" at bounding box center [655, 162] width 1310 height 760
